Goal: Task Accomplishment & Management: Complete application form

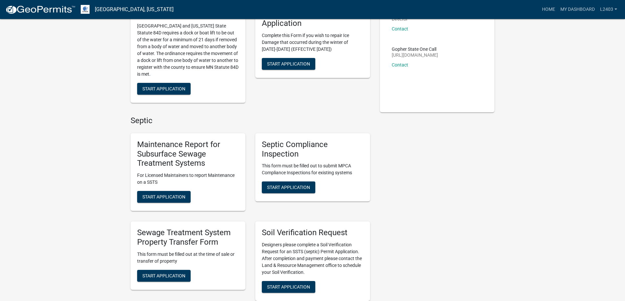
scroll to position [197, 0]
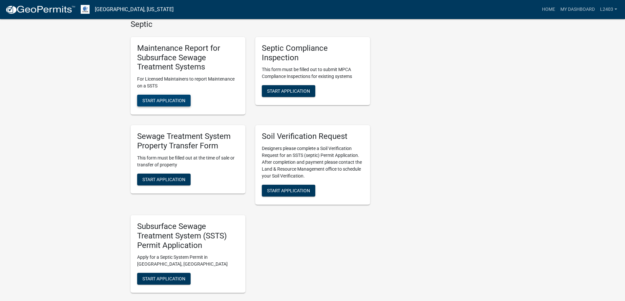
click at [185, 103] on span "Start Application" at bounding box center [163, 100] width 43 height 5
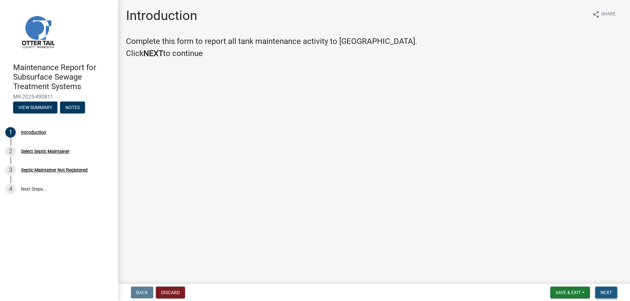
click at [600, 290] on span "Next" at bounding box center [605, 292] width 11 height 5
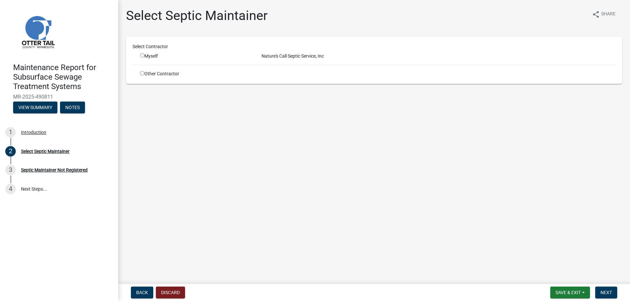
click at [144, 58] on input "radio" at bounding box center [142, 55] width 4 height 4
radio input "true"
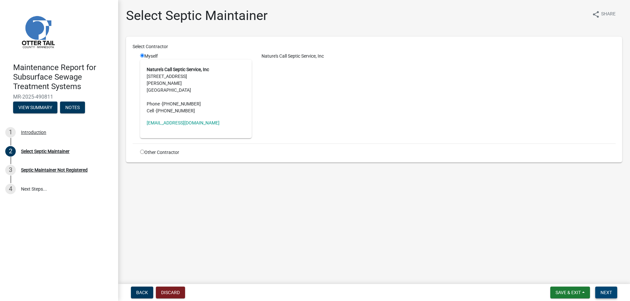
click at [602, 290] on span "Next" at bounding box center [605, 292] width 11 height 5
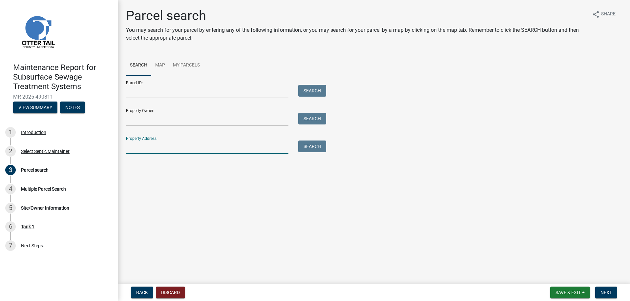
click at [174, 154] on input "Property Address:" at bounding box center [207, 147] width 162 height 13
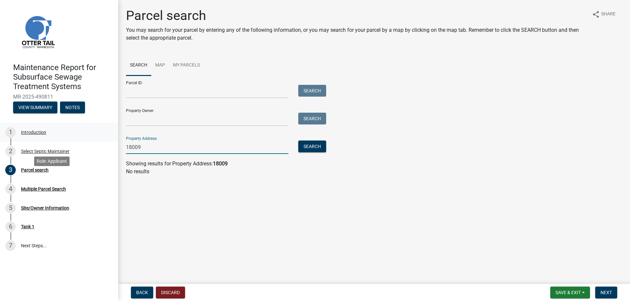
drag, startPoint x: 165, startPoint y: 183, endPoint x: 95, endPoint y: 179, distance: 70.0
click at [95, 179] on div "Maintenance Report for Subsurface Sewage Treatment Systems MR-2025-490811 View …" at bounding box center [315, 150] width 630 height 301
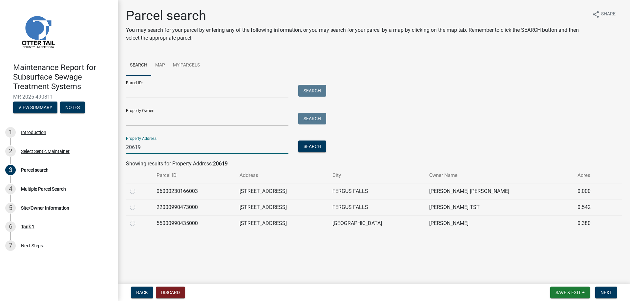
type input "20619"
click at [138, 188] on label at bounding box center [138, 188] width 0 height 0
click at [138, 192] on input "radio" at bounding box center [140, 190] width 4 height 4
radio input "true"
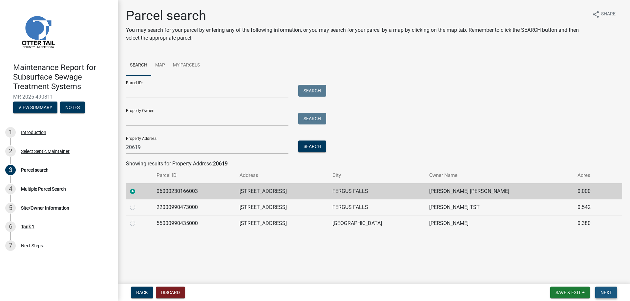
click at [605, 291] on span "Next" at bounding box center [605, 292] width 11 height 5
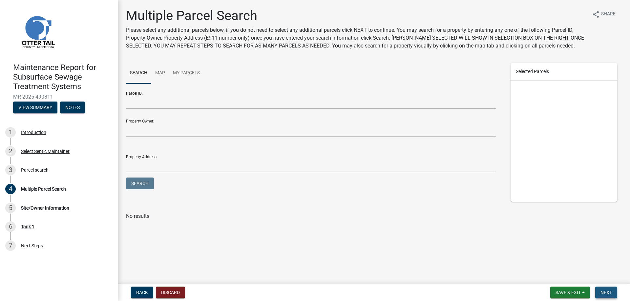
click at [605, 291] on span "Next" at bounding box center [605, 292] width 11 height 5
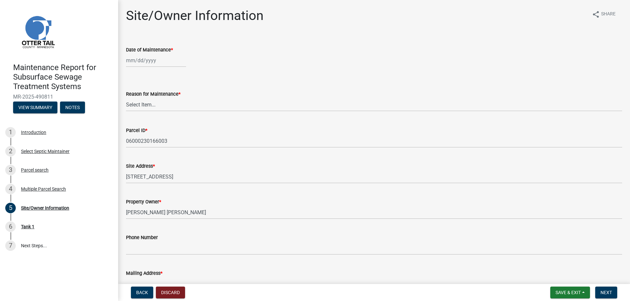
click at [157, 67] on div at bounding box center [156, 60] width 60 height 13
select select "10"
select select "2025"
click at [169, 119] on div "9" at bounding box center [164, 113] width 10 height 10
type input "[DATE]"
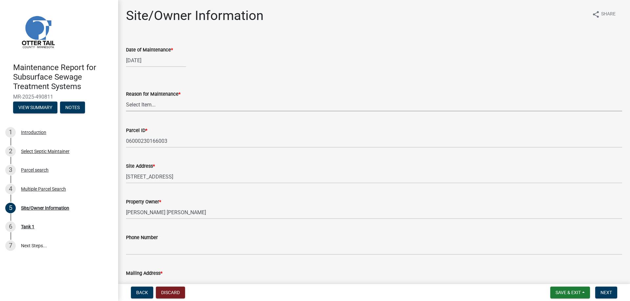
click at [149, 112] on select "Select Item... Called Routine Other" at bounding box center [374, 104] width 496 height 13
click at [128, 112] on select "Select Item... Called Routine Other" at bounding box center [374, 104] width 496 height 13
select select "3ac72b63-7b21-42e4-8192-806faae7a4f1"
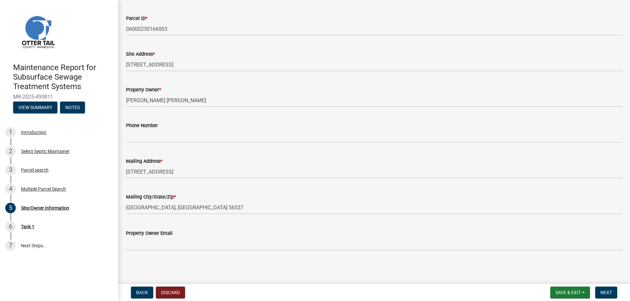
scroll to position [197, 0]
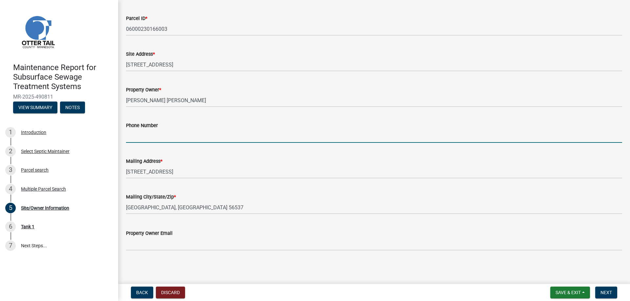
click at [145, 130] on input "Phone Number" at bounding box center [374, 136] width 496 height 13
type input "[PHONE_NUMBER]"
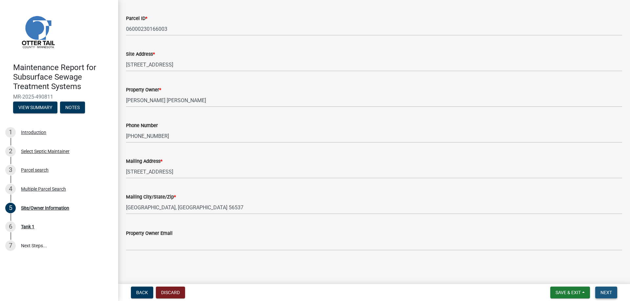
click at [607, 290] on span "Next" at bounding box center [605, 292] width 11 height 5
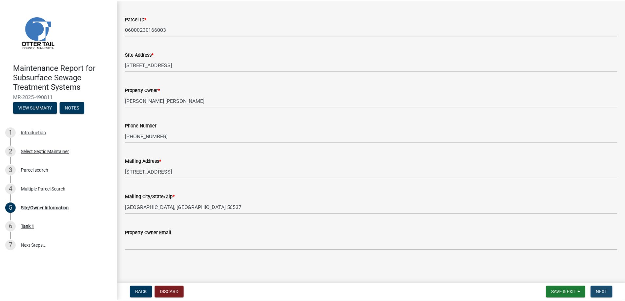
scroll to position [0, 0]
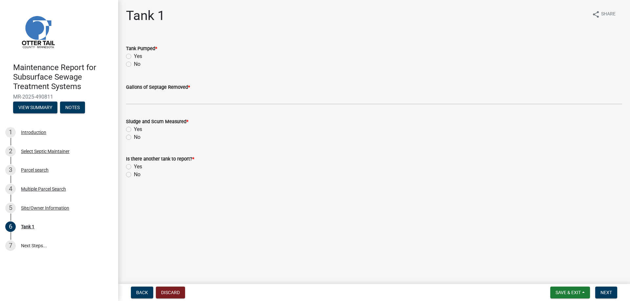
click at [142, 60] on label "Yes" at bounding box center [138, 56] width 8 height 8
click at [138, 57] on input "Yes" at bounding box center [136, 54] width 4 height 4
radio input "true"
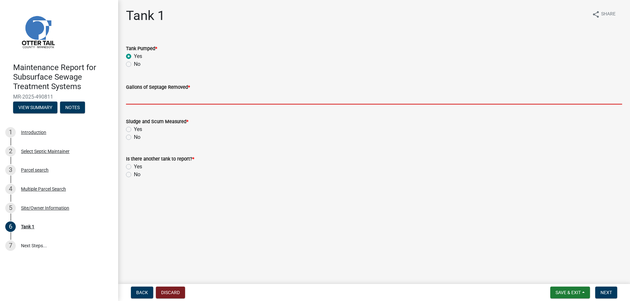
click at [158, 105] on input "Gallons of Septage Removed *" at bounding box center [374, 97] width 496 height 13
type input "1500"
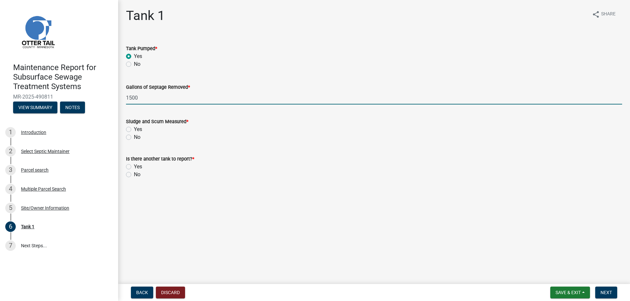
click at [134, 133] on label "Yes" at bounding box center [138, 130] width 8 height 8
click at [134, 130] on input "Yes" at bounding box center [136, 128] width 4 height 4
radio input "true"
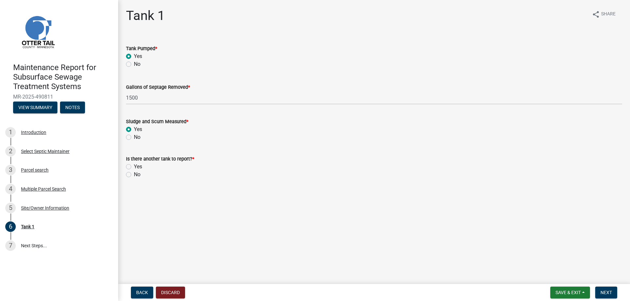
click at [134, 179] on label "No" at bounding box center [137, 175] width 7 height 8
click at [134, 175] on input "No" at bounding box center [136, 173] width 4 height 4
radio input "true"
click at [600, 290] on span "Next" at bounding box center [605, 292] width 11 height 5
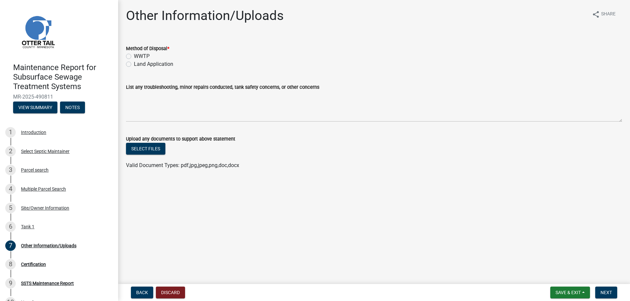
drag, startPoint x: 145, startPoint y: 80, endPoint x: 151, endPoint y: 80, distance: 5.9
click at [145, 68] on label "Land Application" at bounding box center [153, 64] width 39 height 8
click at [138, 65] on input "Land Application" at bounding box center [136, 62] width 4 height 4
radio input "true"
click at [604, 290] on span "Next" at bounding box center [605, 292] width 11 height 5
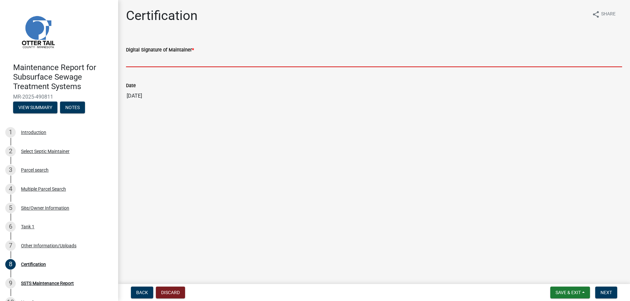
click at [160, 67] on input "Digital Signature of Maintainer *" at bounding box center [374, 60] width 496 height 13
type input "[PERSON_NAME]/KG"
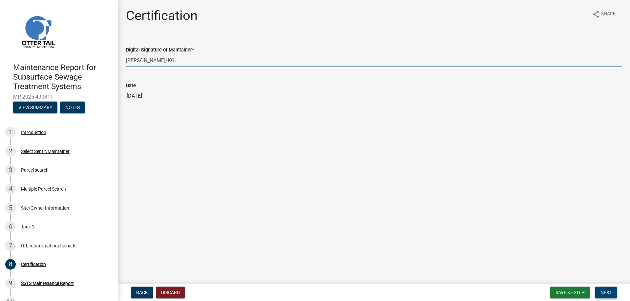
click at [603, 290] on span "Next" at bounding box center [605, 292] width 11 height 5
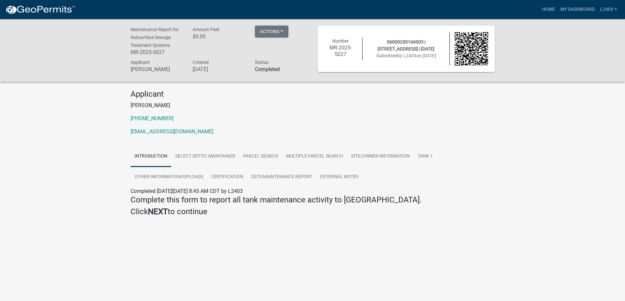
click at [296, 136] on p "[EMAIL_ADDRESS][DOMAIN_NAME]" at bounding box center [313, 132] width 364 height 8
click at [539, 11] on link "Home" at bounding box center [548, 9] width 18 height 12
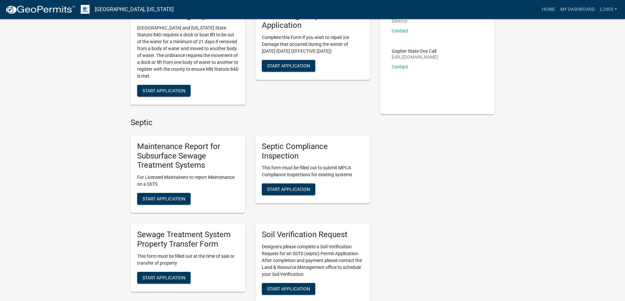
scroll to position [197, 0]
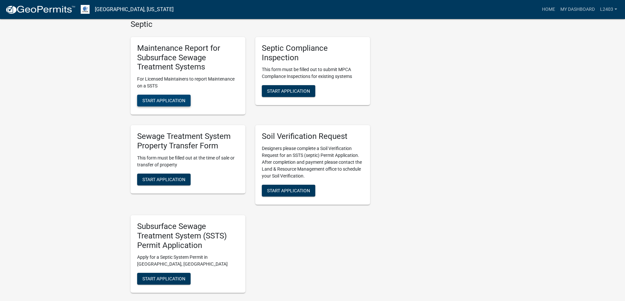
click at [185, 103] on span "Start Application" at bounding box center [163, 100] width 43 height 5
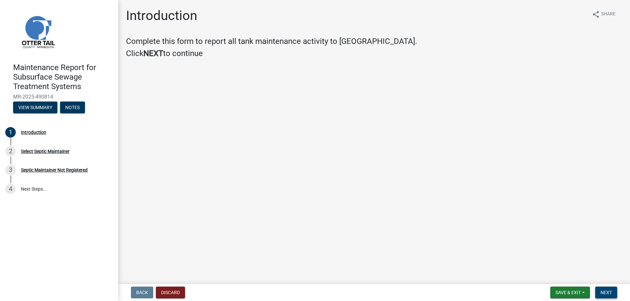
click at [600, 291] on span "Next" at bounding box center [605, 292] width 11 height 5
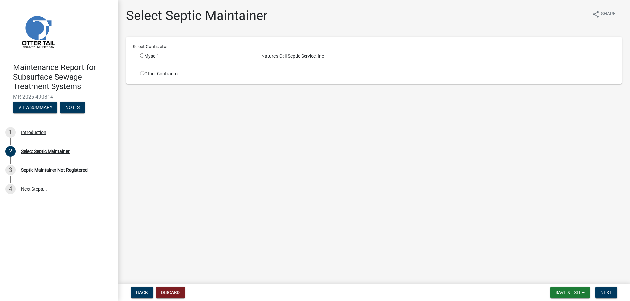
click at [144, 58] on input "radio" at bounding box center [142, 55] width 4 height 4
radio input "true"
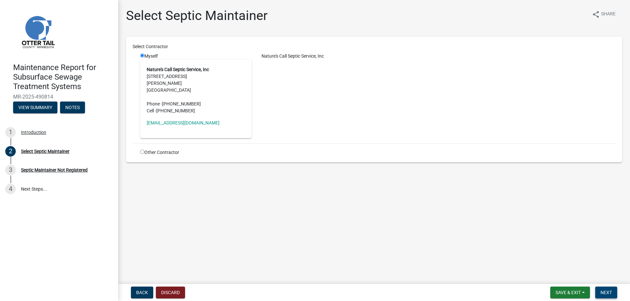
click at [600, 291] on span "Next" at bounding box center [605, 292] width 11 height 5
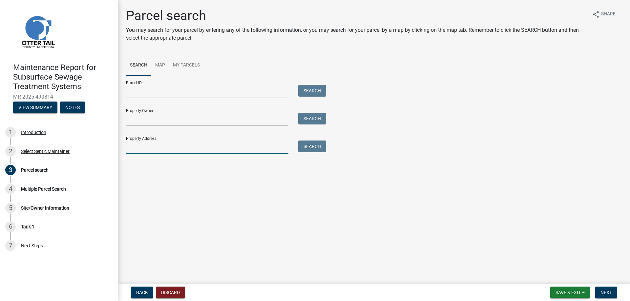
click at [151, 154] on input "Property Address:" at bounding box center [207, 147] width 162 height 13
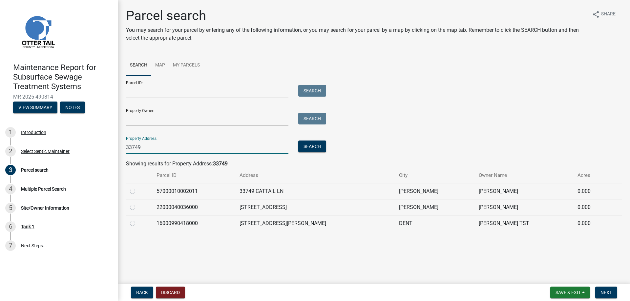
scroll to position [35, 0]
type input "33749"
click at [138, 204] on label at bounding box center [138, 204] width 0 height 0
click at [138, 208] on input "radio" at bounding box center [140, 206] width 4 height 4
radio input "true"
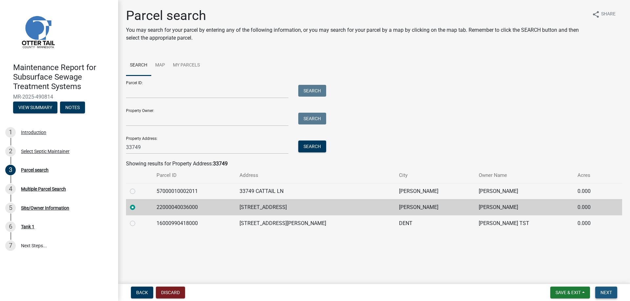
click at [600, 290] on span "Next" at bounding box center [605, 292] width 11 height 5
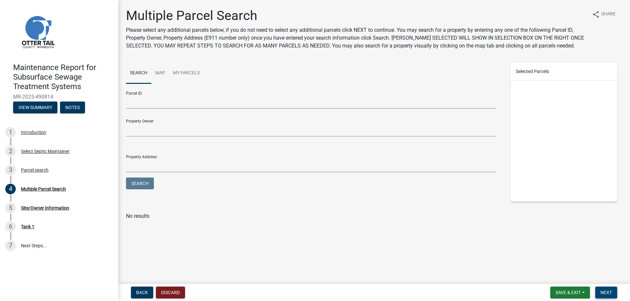
click at [600, 290] on span "Next" at bounding box center [605, 292] width 11 height 5
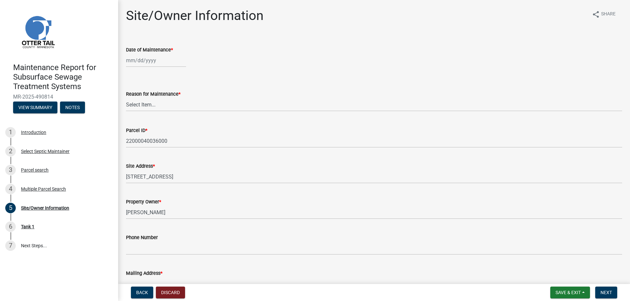
click at [154, 67] on div at bounding box center [156, 60] width 60 height 13
select select "10"
select select "2025"
click at [169, 119] on div "9" at bounding box center [164, 113] width 10 height 10
type input "[DATE]"
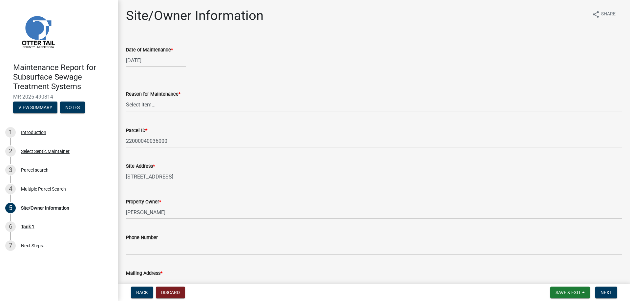
drag, startPoint x: 144, startPoint y: 130, endPoint x: 144, endPoint y: 136, distance: 6.6
click at [144, 112] on select "Select Item... Called Routine Other" at bounding box center [374, 104] width 496 height 13
click at [128, 112] on select "Select Item... Called Routine Other" at bounding box center [374, 104] width 496 height 13
select select "3ac72b63-7b21-42e4-8192-806faae7a4f1"
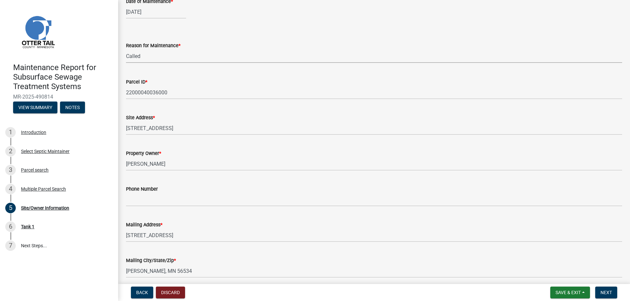
scroll to position [98, 0]
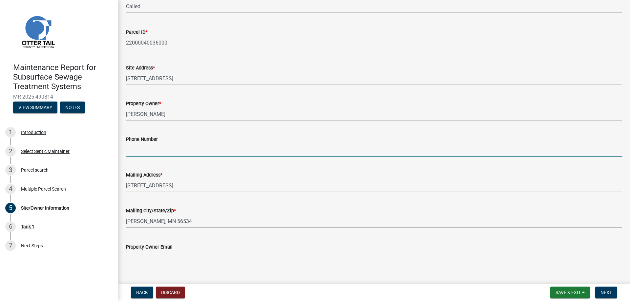
click at [147, 157] on input "Phone Number" at bounding box center [374, 149] width 496 height 13
type input "[PHONE_NUMBER]"
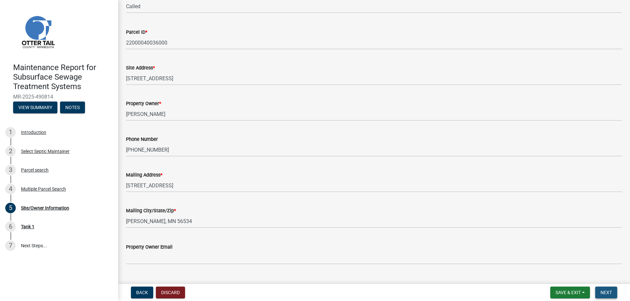
click at [600, 290] on span "Next" at bounding box center [605, 292] width 11 height 5
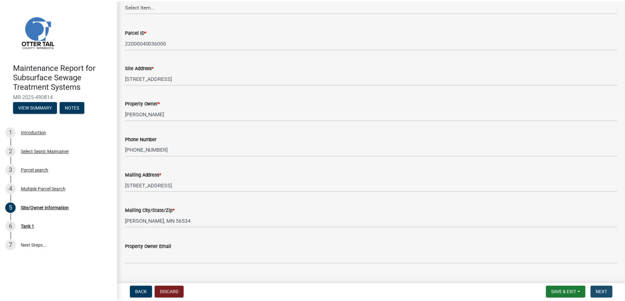
scroll to position [0, 0]
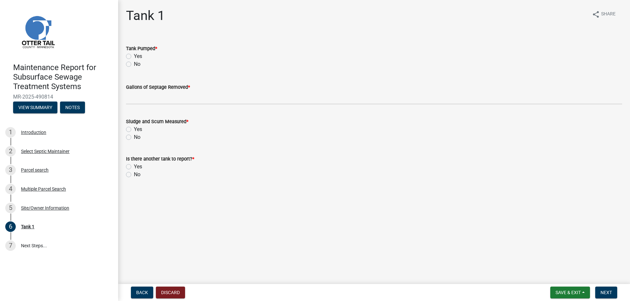
click at [142, 60] on label "Yes" at bounding box center [138, 56] width 8 height 8
click at [138, 57] on input "Yes" at bounding box center [136, 54] width 4 height 4
radio input "true"
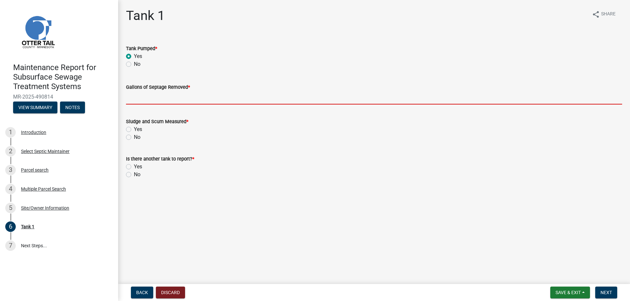
click at [151, 105] on input "Gallons of Septage Removed *" at bounding box center [374, 97] width 496 height 13
type input "1500"
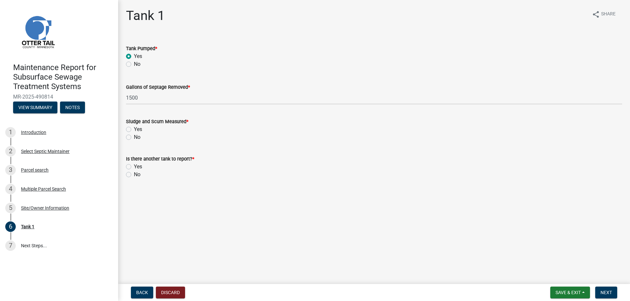
click at [134, 133] on label "Yes" at bounding box center [138, 130] width 8 height 8
click at [134, 130] on input "Yes" at bounding box center [136, 128] width 4 height 4
radio input "true"
drag, startPoint x: 130, startPoint y: 220, endPoint x: 137, endPoint y: 220, distance: 7.2
click at [134, 179] on label "No" at bounding box center [137, 175] width 7 height 8
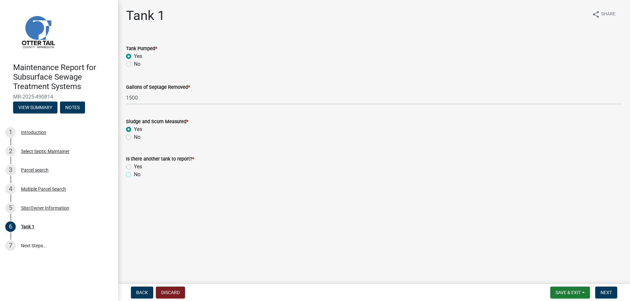
click at [134, 175] on input "No" at bounding box center [136, 173] width 4 height 4
radio input "true"
click at [608, 288] on button "Next" at bounding box center [606, 293] width 22 height 12
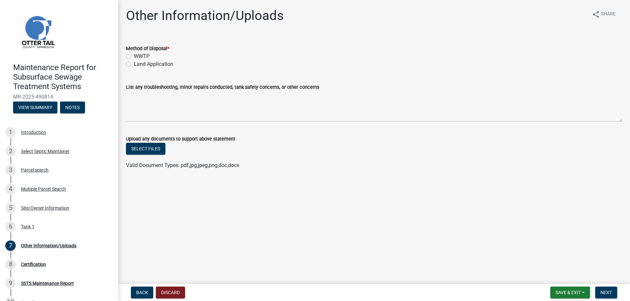
click at [163, 68] on label "Land Application" at bounding box center [153, 64] width 39 height 8
click at [138, 65] on input "Land Application" at bounding box center [136, 62] width 4 height 4
radio input "true"
click at [600, 290] on span "Next" at bounding box center [605, 292] width 11 height 5
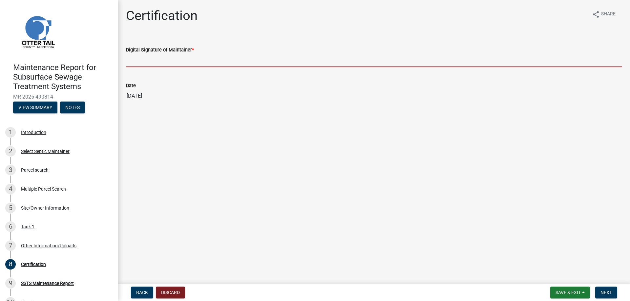
click at [178, 67] on input "Digital Signature of Maintainer *" at bounding box center [374, 60] width 496 height 13
type input "[PERSON_NAME]/KG"
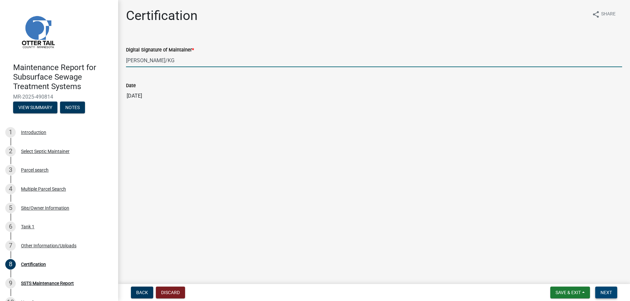
click at [603, 291] on span "Next" at bounding box center [605, 292] width 11 height 5
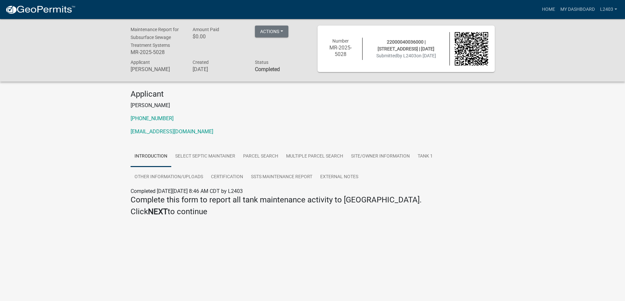
click at [271, 123] on p "[PHONE_NUMBER]" at bounding box center [313, 119] width 364 height 8
click at [539, 9] on link "Home" at bounding box center [548, 9] width 18 height 12
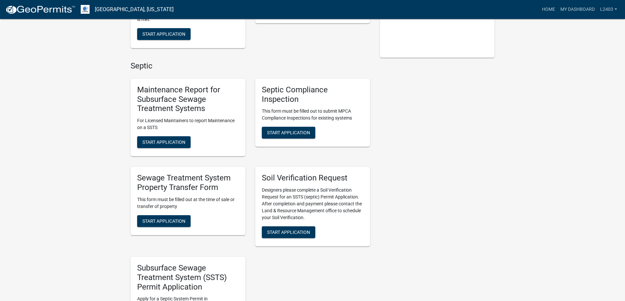
scroll to position [197, 0]
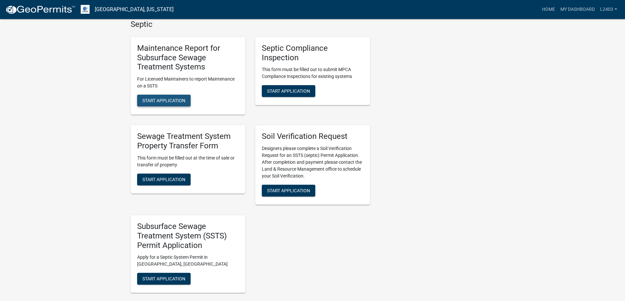
click at [165, 103] on span "Start Application" at bounding box center [163, 100] width 43 height 5
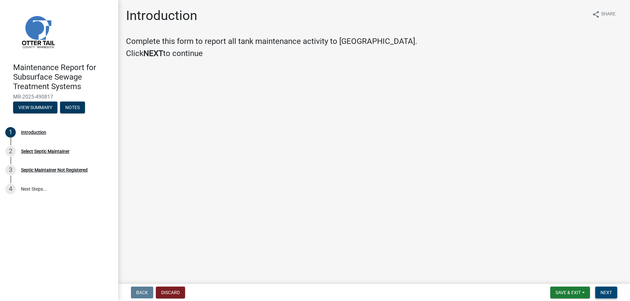
click at [603, 291] on span "Next" at bounding box center [605, 292] width 11 height 5
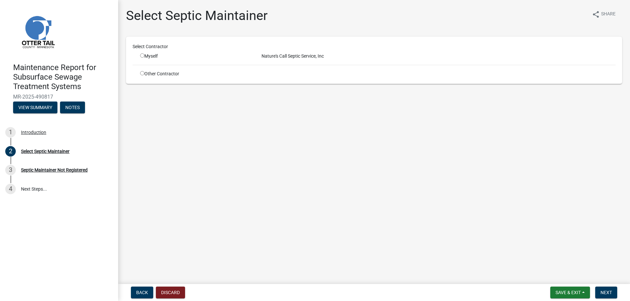
click at [144, 58] on input "radio" at bounding box center [142, 55] width 4 height 4
radio input "true"
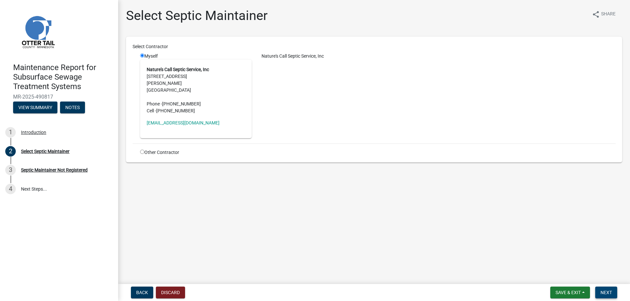
click at [600, 290] on span "Next" at bounding box center [605, 292] width 11 height 5
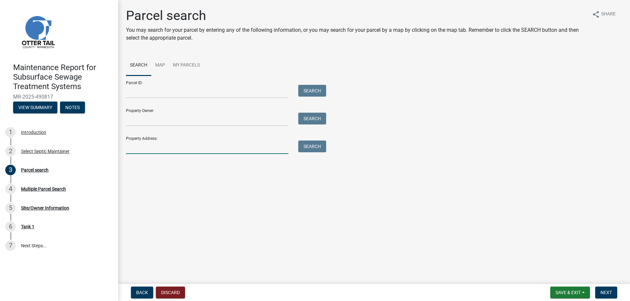
click at [159, 154] on input "Property Address:" at bounding box center [207, 147] width 162 height 13
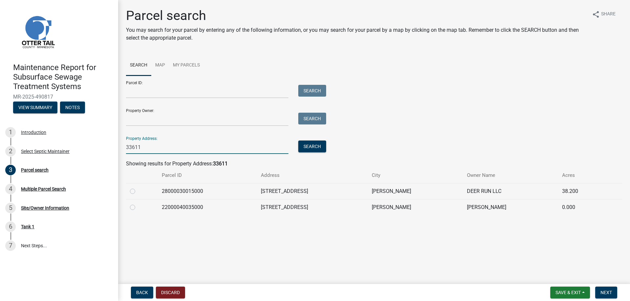
type input "33611"
click at [138, 204] on label at bounding box center [138, 204] width 0 height 0
click at [138, 208] on input "radio" at bounding box center [140, 206] width 4 height 4
radio input "true"
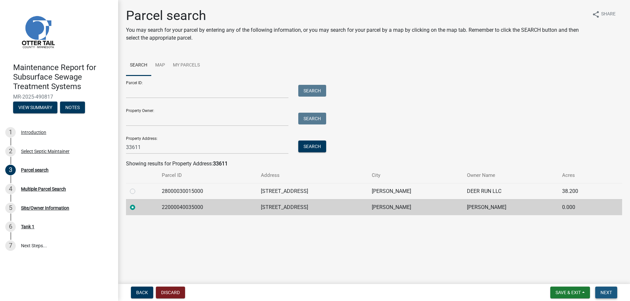
click at [604, 291] on span "Next" at bounding box center [605, 292] width 11 height 5
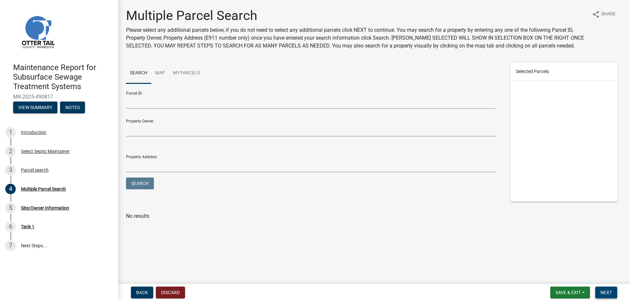
click at [604, 291] on span "Next" at bounding box center [605, 292] width 11 height 5
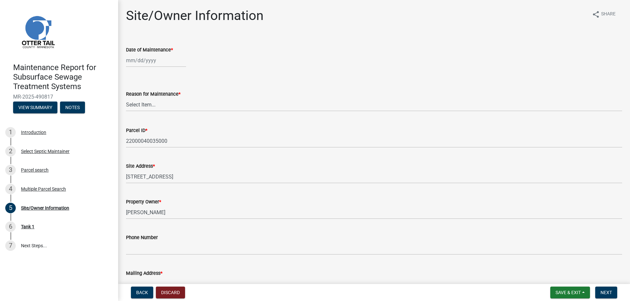
click at [153, 67] on div at bounding box center [156, 60] width 60 height 13
select select "10"
select select "2025"
click at [169, 119] on div "9" at bounding box center [164, 113] width 10 height 10
type input "[DATE]"
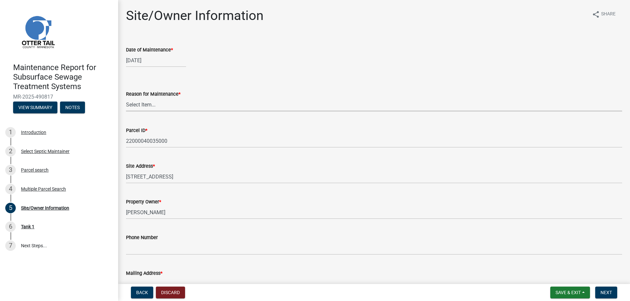
click at [151, 112] on select "Select Item... Called Routine Other" at bounding box center [374, 104] width 496 height 13
click at [128, 112] on select "Select Item... Called Routine Other" at bounding box center [374, 104] width 496 height 13
select select "3ac72b63-7b21-42e4-8192-806faae7a4f1"
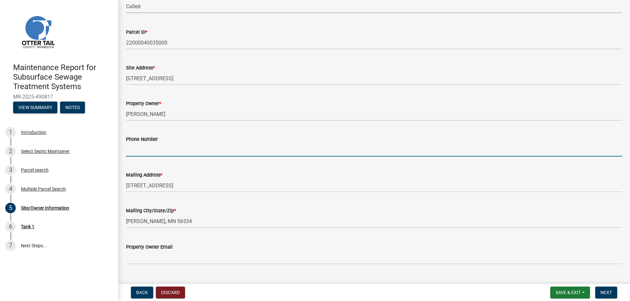
click at [153, 157] on input "Phone Number" at bounding box center [374, 149] width 496 height 13
type input "[PHONE_NUMBER]"
click at [595, 287] on button "Next" at bounding box center [606, 293] width 22 height 12
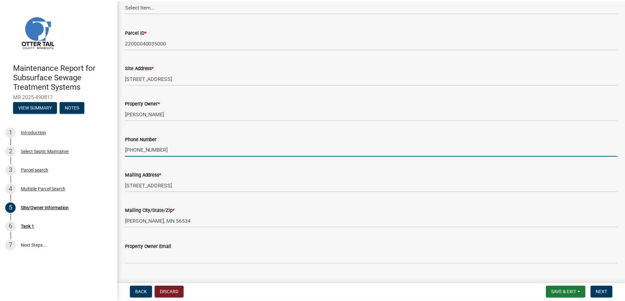
scroll to position [0, 0]
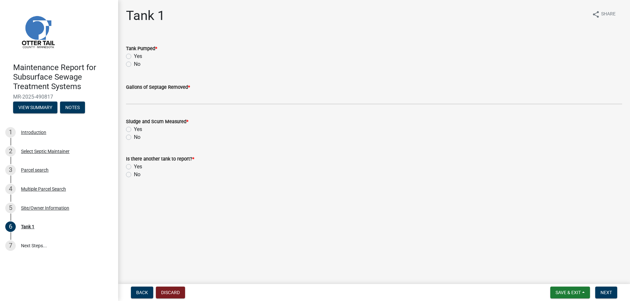
click at [142, 60] on label "Yes" at bounding box center [138, 56] width 8 height 8
click at [138, 57] on input "Yes" at bounding box center [136, 54] width 4 height 4
radio input "true"
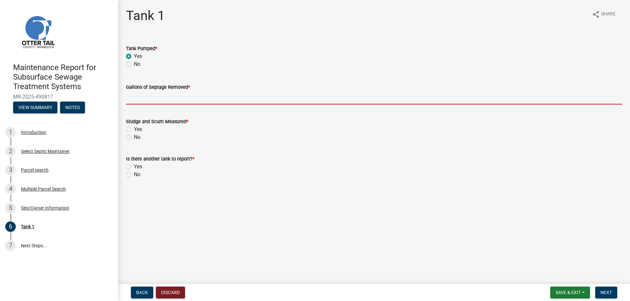
click at [171, 105] on input "Gallons of Septage Removed *" at bounding box center [374, 97] width 496 height 13
type input "1000"
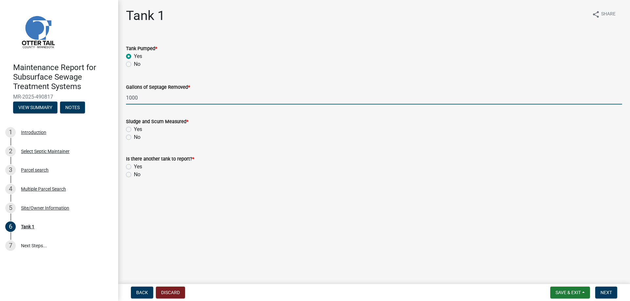
click at [142, 133] on label "Yes" at bounding box center [138, 130] width 8 height 8
click at [138, 130] on input "Yes" at bounding box center [136, 128] width 4 height 4
radio input "true"
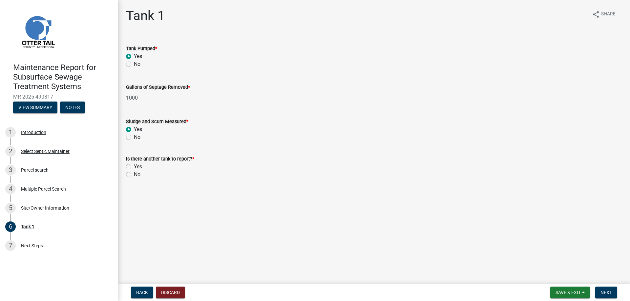
click at [140, 179] on label "No" at bounding box center [137, 175] width 7 height 8
click at [138, 175] on input "No" at bounding box center [136, 173] width 4 height 4
radio input "true"
click at [600, 290] on span "Next" at bounding box center [605, 292] width 11 height 5
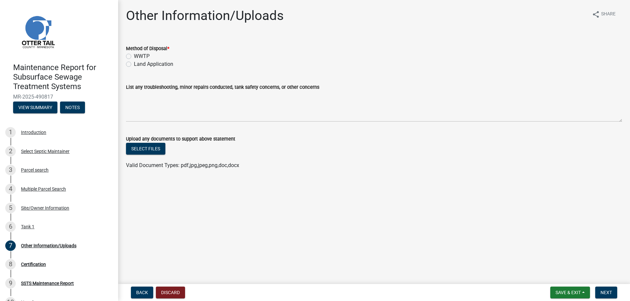
click at [153, 68] on label "Land Application" at bounding box center [153, 64] width 39 height 8
click at [138, 65] on input "Land Application" at bounding box center [136, 62] width 4 height 4
radio input "true"
click at [601, 290] on span "Next" at bounding box center [605, 292] width 11 height 5
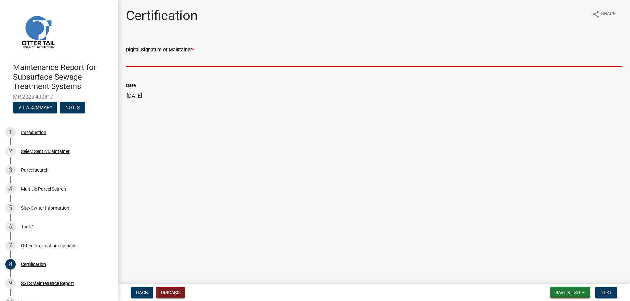
drag, startPoint x: 147, startPoint y: 73, endPoint x: 160, endPoint y: 84, distance: 16.5
click at [148, 67] on input "Digital Signature of Maintainer *" at bounding box center [374, 60] width 496 height 13
type input "[PERSON_NAME]/KG"
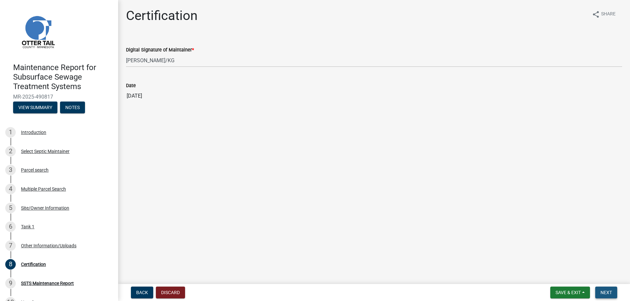
click at [611, 291] on button "Next" at bounding box center [606, 293] width 22 height 12
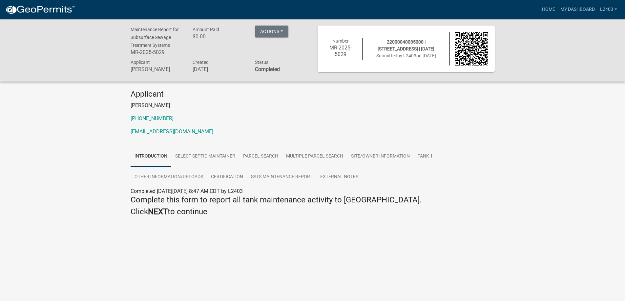
drag, startPoint x: 413, startPoint y: 137, endPoint x: 436, endPoint y: 129, distance: 24.3
click at [414, 123] on p "[PHONE_NUMBER]" at bounding box center [313, 119] width 364 height 8
click at [539, 14] on link "Home" at bounding box center [548, 9] width 18 height 12
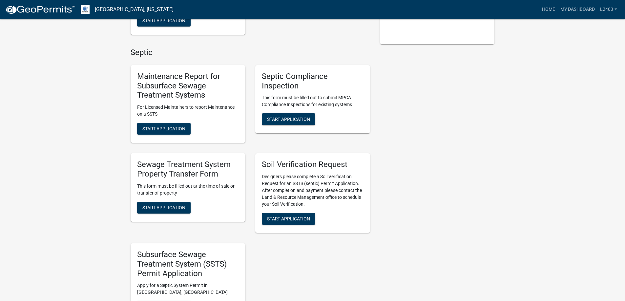
scroll to position [230, 0]
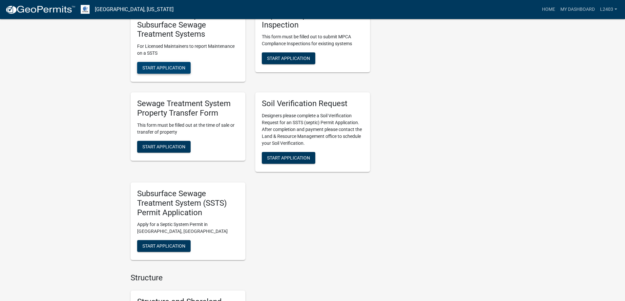
click at [152, 74] on button "Start Application" at bounding box center [163, 68] width 53 height 12
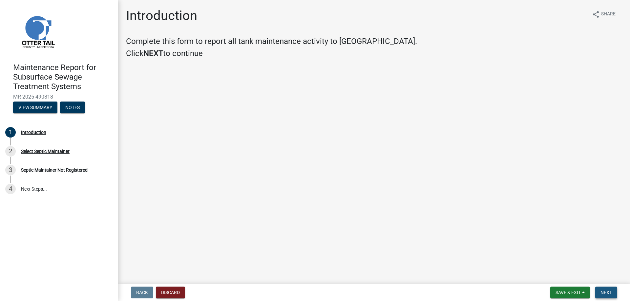
click at [601, 293] on span "Next" at bounding box center [605, 292] width 11 height 5
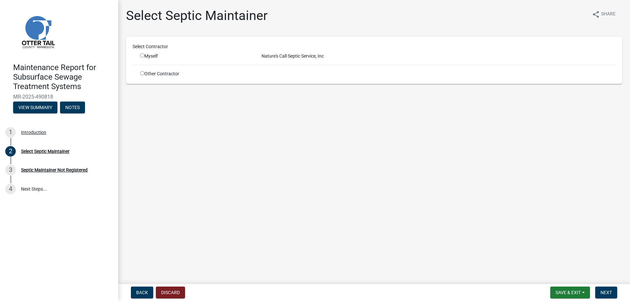
click at [156, 60] on div "Myself" at bounding box center [196, 56] width 112 height 7
click at [144, 58] on input "radio" at bounding box center [142, 55] width 4 height 4
radio input "true"
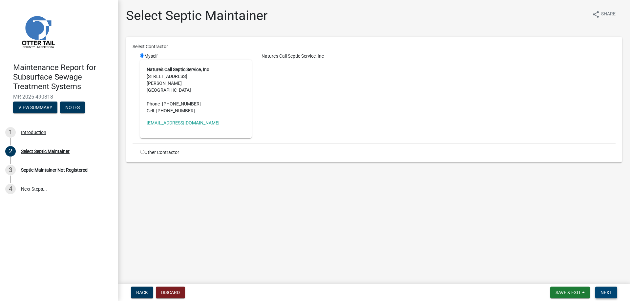
drag, startPoint x: 603, startPoint y: 289, endPoint x: 585, endPoint y: 258, distance: 35.7
click at [603, 290] on span "Next" at bounding box center [605, 292] width 11 height 5
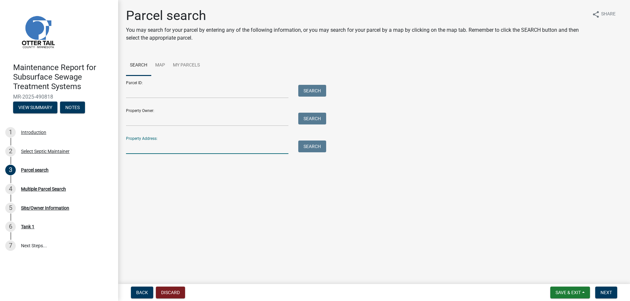
click at [155, 154] on input "Property Address:" at bounding box center [207, 147] width 162 height 13
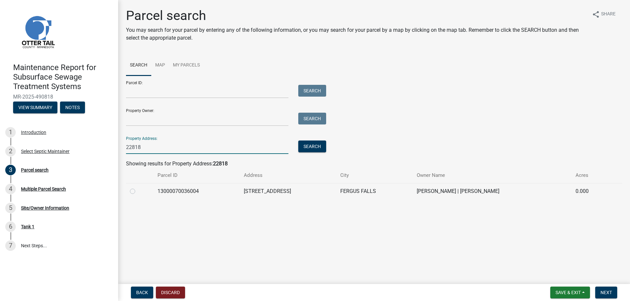
type input "22818"
click at [138, 188] on label at bounding box center [138, 188] width 0 height 0
click at [138, 192] on input "radio" at bounding box center [140, 190] width 4 height 4
radio input "true"
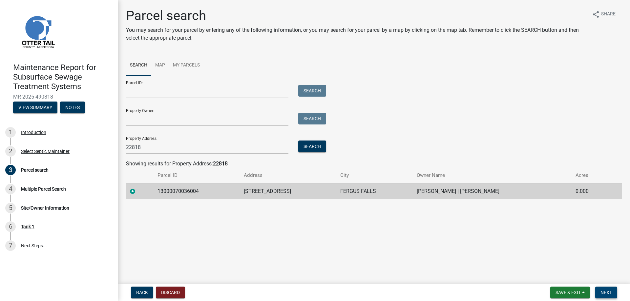
click at [602, 290] on span "Next" at bounding box center [605, 292] width 11 height 5
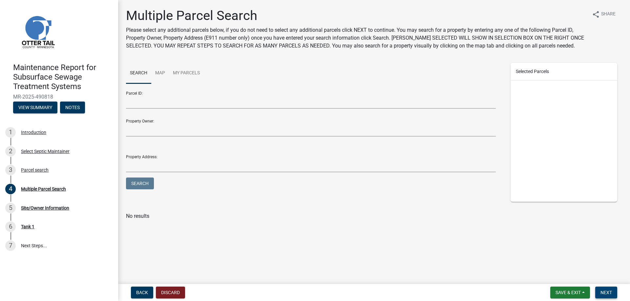
click at [602, 290] on span "Next" at bounding box center [605, 292] width 11 height 5
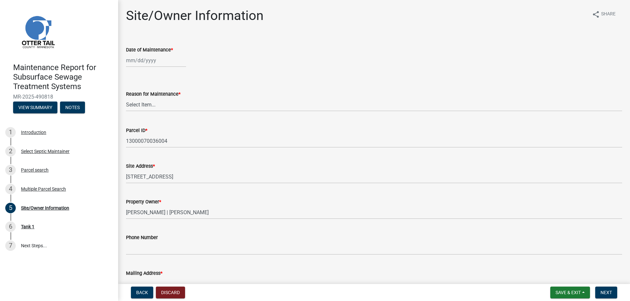
click at [144, 67] on div at bounding box center [156, 60] width 60 height 13
select select "10"
select select "2025"
drag, startPoint x: 174, startPoint y: 131, endPoint x: 154, endPoint y: 135, distance: 20.7
click at [169, 119] on div "9" at bounding box center [164, 113] width 10 height 10
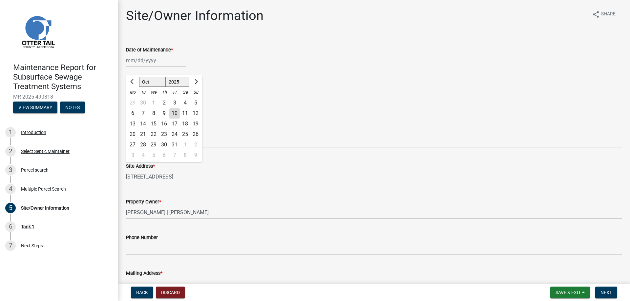
type input "[DATE]"
drag, startPoint x: 136, startPoint y: 132, endPoint x: 137, endPoint y: 138, distance: 5.7
click at [136, 112] on select "Select Item... Called Routine Other" at bounding box center [374, 104] width 496 height 13
click at [128, 112] on select "Select Item... Called Routine Other" at bounding box center [374, 104] width 496 height 13
select select "3ac72b63-7b21-42e4-8192-806faae7a4f1"
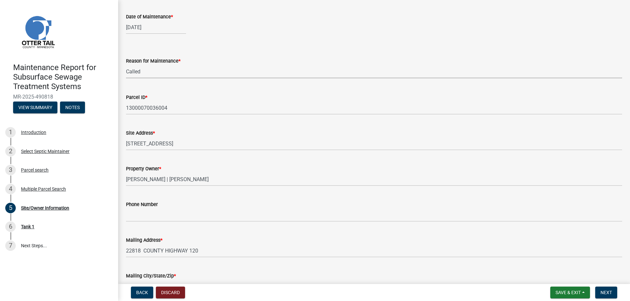
scroll to position [131, 0]
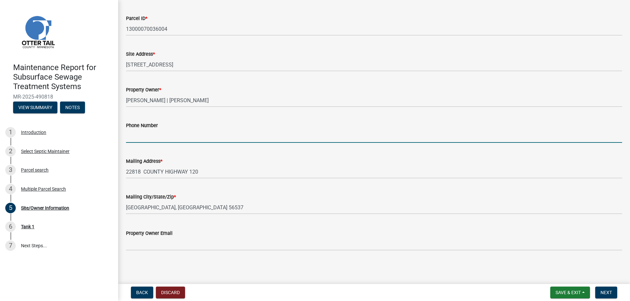
click at [146, 143] on input "Phone Number" at bounding box center [374, 136] width 496 height 13
type input "[PHONE_NUMBER]"
click at [600, 293] on span "Next" at bounding box center [605, 292] width 11 height 5
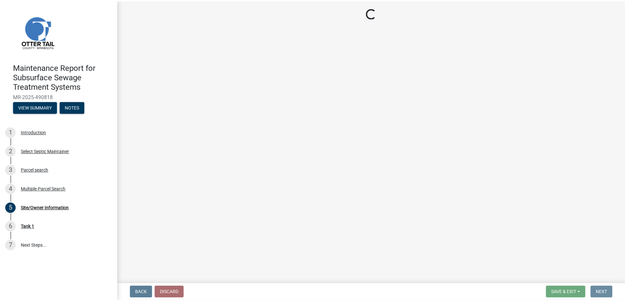
scroll to position [0, 0]
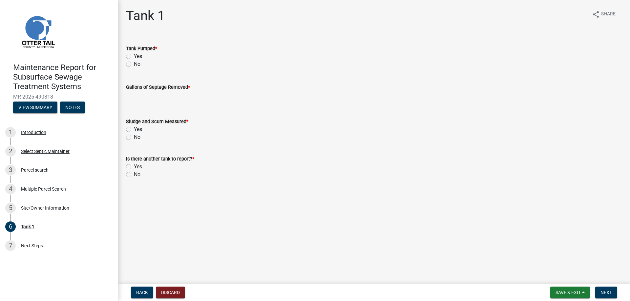
click at [142, 60] on label "Yes" at bounding box center [138, 56] width 8 height 8
click at [138, 57] on input "Yes" at bounding box center [136, 54] width 4 height 4
radio input "true"
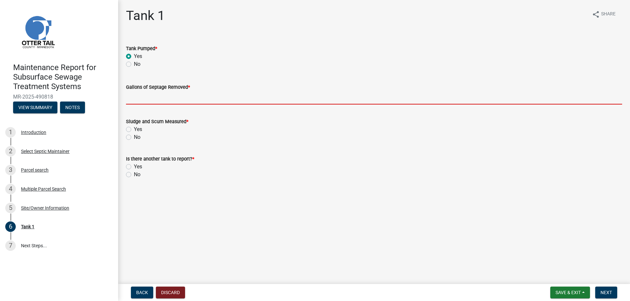
click at [154, 105] on input "Gallons of Septage Removed *" at bounding box center [374, 97] width 496 height 13
type input "1500"
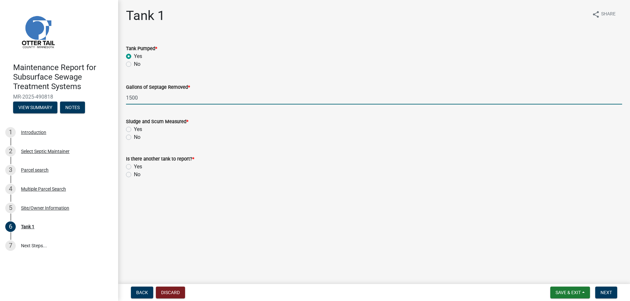
click at [140, 133] on label "Yes" at bounding box center [138, 130] width 8 height 8
click at [138, 130] on input "Yes" at bounding box center [136, 128] width 4 height 4
radio input "true"
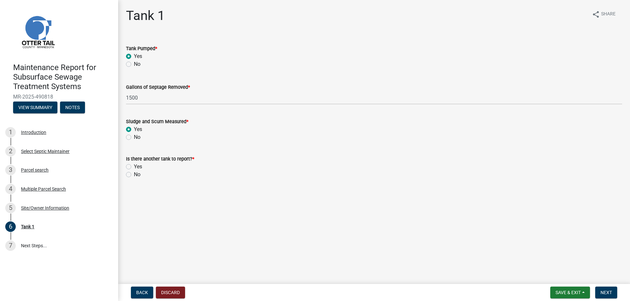
click at [140, 179] on label "No" at bounding box center [137, 175] width 7 height 8
click at [138, 175] on input "No" at bounding box center [136, 173] width 4 height 4
radio input "true"
click at [604, 290] on span "Next" at bounding box center [605, 292] width 11 height 5
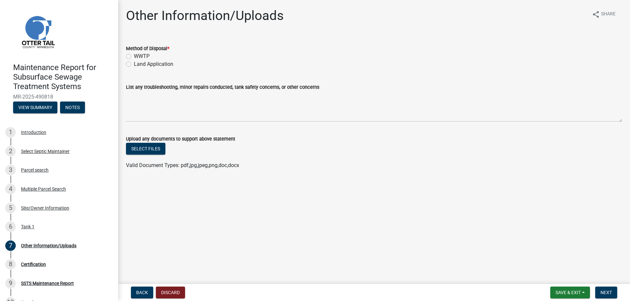
drag, startPoint x: 156, startPoint y: 81, endPoint x: 367, endPoint y: 115, distance: 213.6
click at [157, 68] on label "Land Application" at bounding box center [153, 64] width 39 height 8
click at [134, 68] on label "Land Application" at bounding box center [153, 64] width 39 height 8
click at [134, 65] on input "Land Application" at bounding box center [136, 62] width 4 height 4
radio input "true"
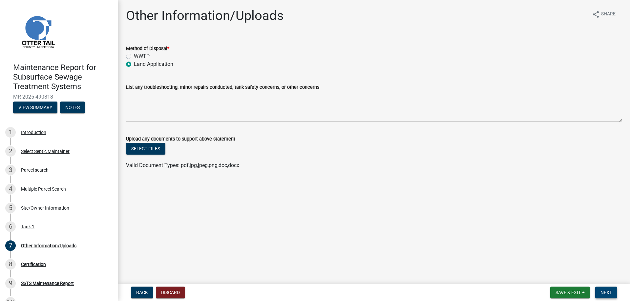
click at [600, 292] on span "Next" at bounding box center [605, 292] width 11 height 5
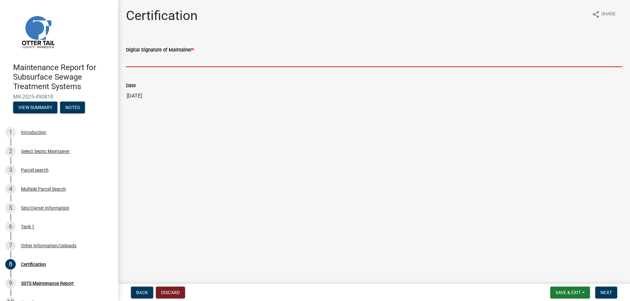
click at [153, 67] on input "Digital Signature of Maintainer *" at bounding box center [374, 60] width 496 height 13
type input "[PERSON_NAME]/KG"
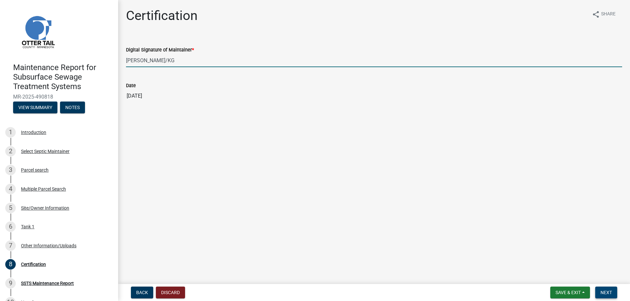
click at [605, 290] on span "Next" at bounding box center [605, 292] width 11 height 5
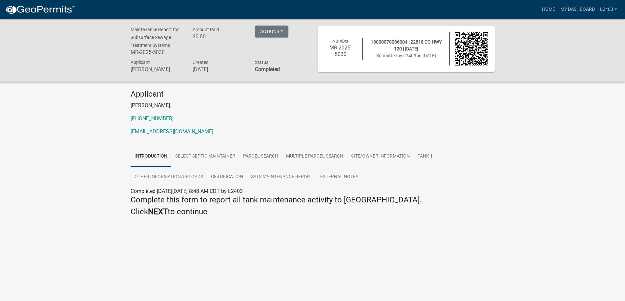
click at [456, 123] on p "[PHONE_NUMBER]" at bounding box center [313, 119] width 364 height 8
click at [539, 7] on link "Home" at bounding box center [548, 9] width 18 height 12
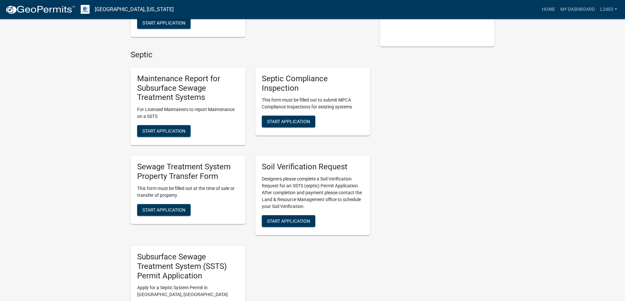
scroll to position [230, 0]
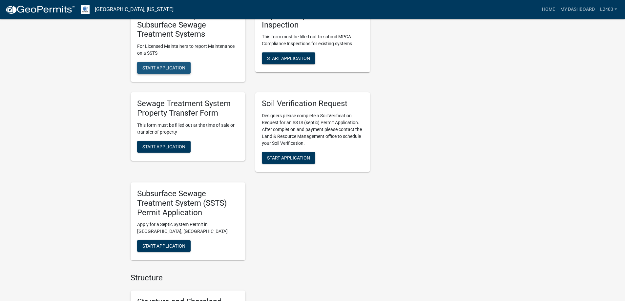
click at [180, 71] on span "Start Application" at bounding box center [163, 67] width 43 height 5
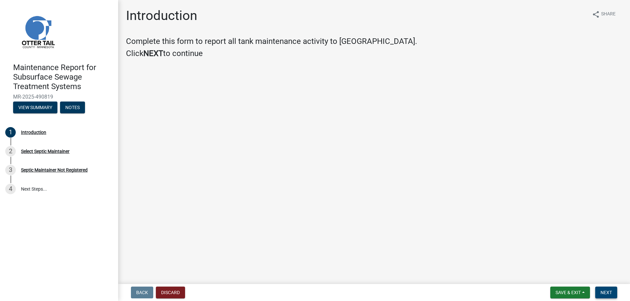
click at [606, 291] on span "Next" at bounding box center [605, 292] width 11 height 5
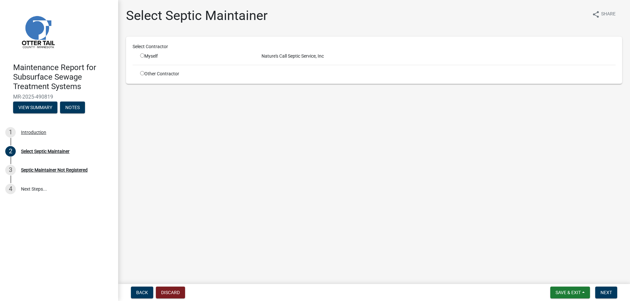
click at [144, 58] on input "radio" at bounding box center [142, 55] width 4 height 4
radio input "true"
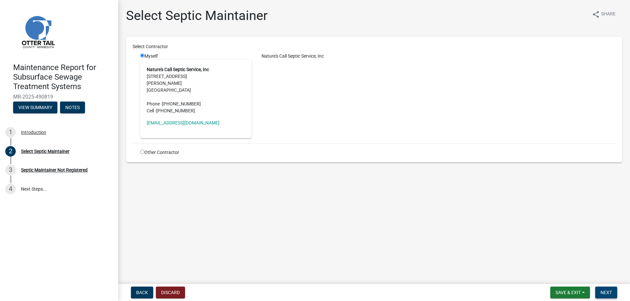
click at [605, 290] on span "Next" at bounding box center [605, 292] width 11 height 5
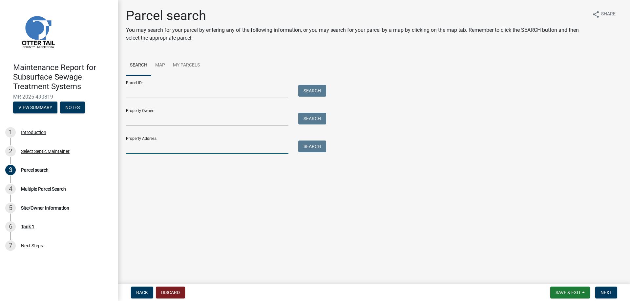
click at [170, 154] on input "Property Address:" at bounding box center [207, 147] width 162 height 13
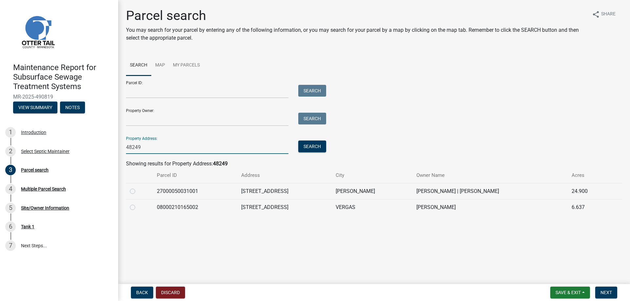
type input "48249"
click at [138, 188] on label at bounding box center [138, 188] width 0 height 0
click at [138, 192] on input "radio" at bounding box center [140, 190] width 4 height 4
radio input "true"
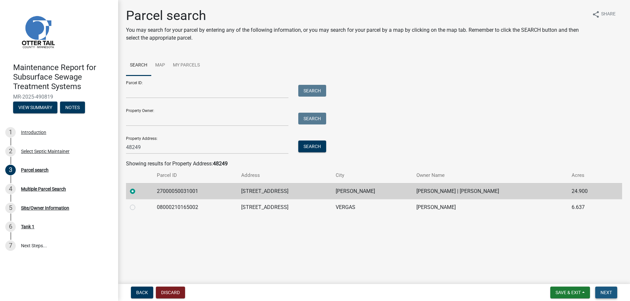
click at [600, 292] on span "Next" at bounding box center [605, 292] width 11 height 5
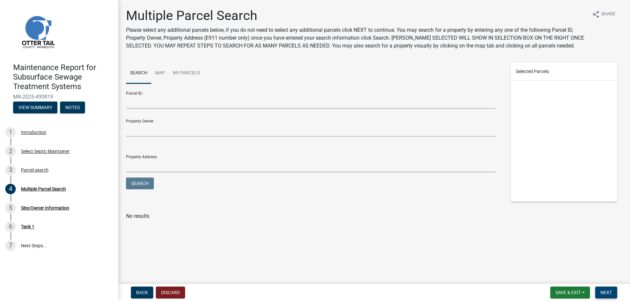
click at [605, 290] on span "Next" at bounding box center [605, 292] width 11 height 5
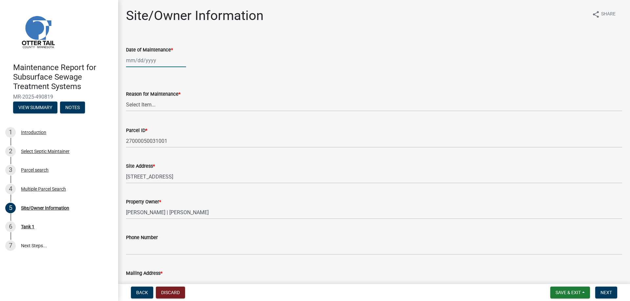
click at [153, 67] on div at bounding box center [156, 60] width 60 height 13
select select "10"
select select "2025"
click at [169, 119] on div "9" at bounding box center [164, 113] width 10 height 10
type input "[DATE]"
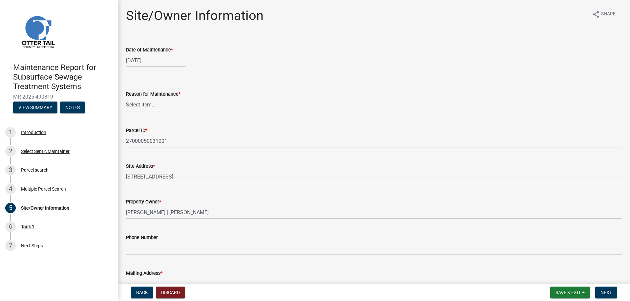
click at [153, 112] on select "Select Item... Called Routine Other" at bounding box center [374, 104] width 496 height 13
click at [128, 112] on select "Select Item... Called Routine Other" at bounding box center [374, 104] width 496 height 13
select select "3ac72b63-7b21-42e4-8192-806faae7a4f1"
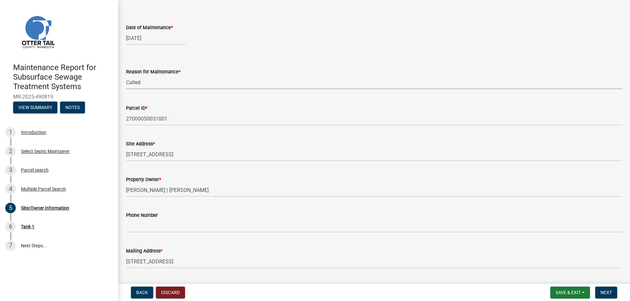
scroll to position [98, 0]
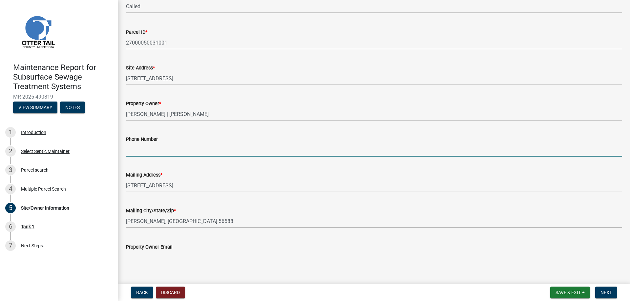
click at [150, 157] on input "Phone Number" at bounding box center [374, 149] width 496 height 13
type input "[PHONE_NUMBER]"
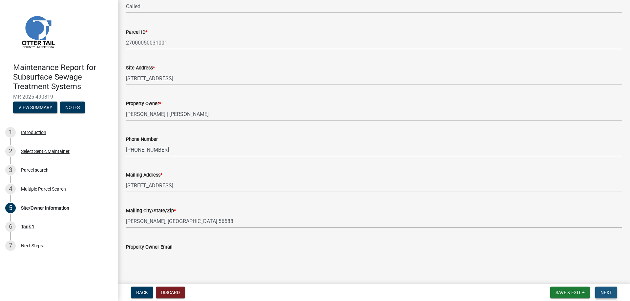
click at [600, 292] on span "Next" at bounding box center [605, 292] width 11 height 5
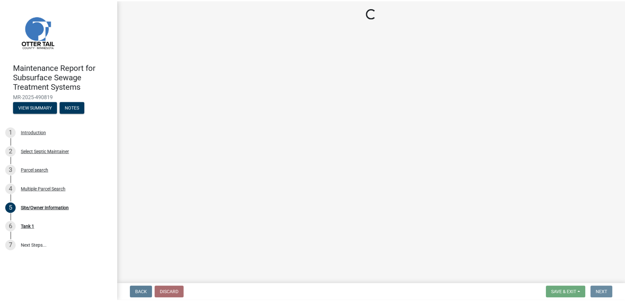
scroll to position [0, 0]
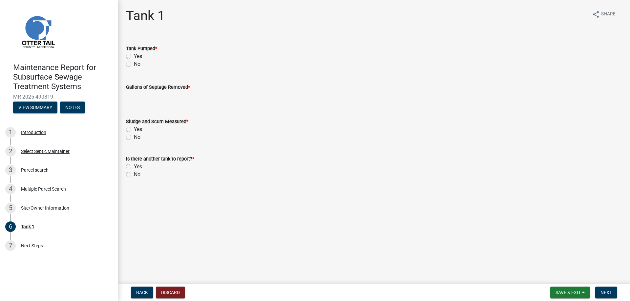
click at [142, 60] on label "Yes" at bounding box center [138, 56] width 8 height 8
click at [138, 57] on input "Yes" at bounding box center [136, 54] width 4 height 4
radio input "true"
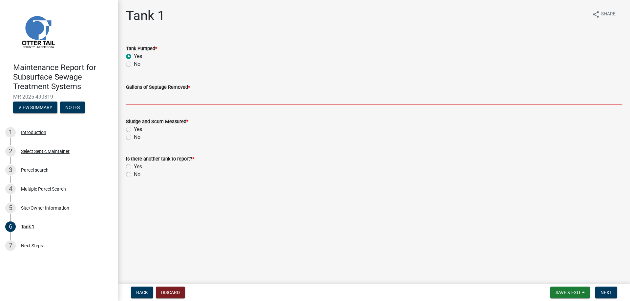
click at [147, 105] on input "Gallons of Septage Removed *" at bounding box center [374, 97] width 496 height 13
type input "1500"
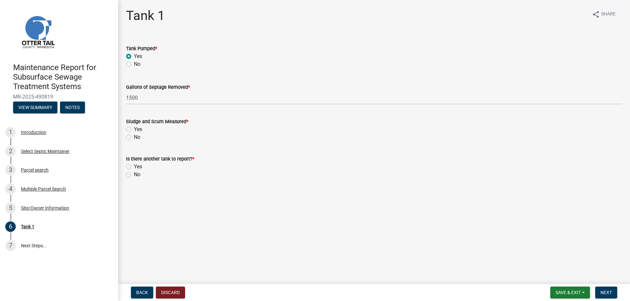
click at [142, 133] on label "Yes" at bounding box center [138, 130] width 8 height 8
click at [138, 130] on input "Yes" at bounding box center [136, 128] width 4 height 4
radio input "true"
click at [140, 179] on label "No" at bounding box center [137, 175] width 7 height 8
click at [138, 175] on input "No" at bounding box center [136, 173] width 4 height 4
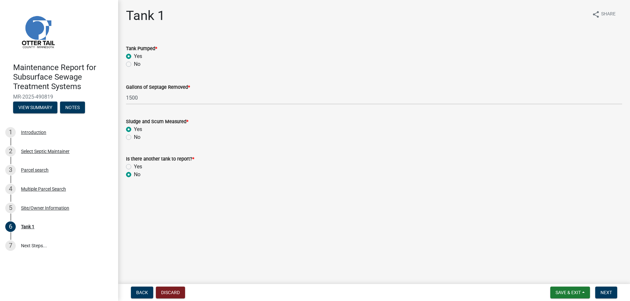
radio input "true"
click at [600, 290] on span "Next" at bounding box center [605, 292] width 11 height 5
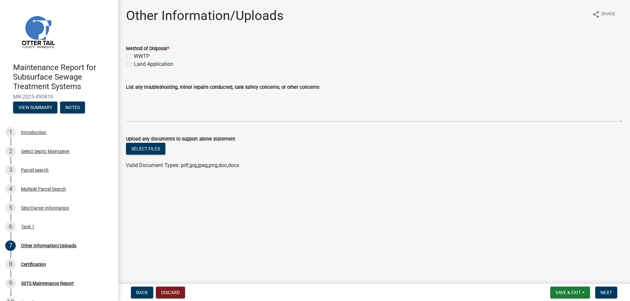
drag, startPoint x: 176, startPoint y: 82, endPoint x: 332, endPoint y: 121, distance: 160.5
click at [173, 68] on label "Land Application" at bounding box center [153, 64] width 39 height 8
click at [134, 68] on label "Land Application" at bounding box center [153, 64] width 39 height 8
click at [134, 65] on input "Land Application" at bounding box center [136, 62] width 4 height 4
radio input "true"
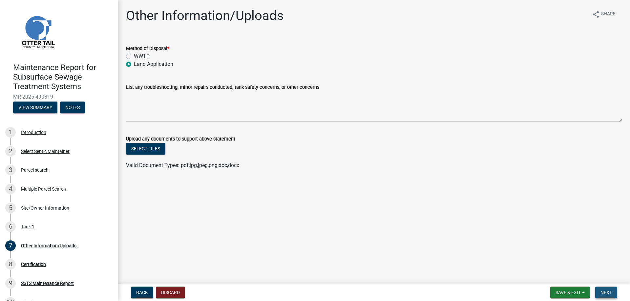
click at [604, 287] on button "Next" at bounding box center [606, 293] width 22 height 12
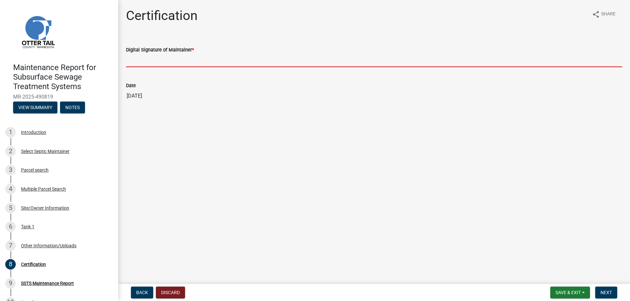
click at [164, 67] on input "Digital Signature of Maintainer *" at bounding box center [374, 60] width 496 height 13
type input "[PERSON_NAME]/KG"
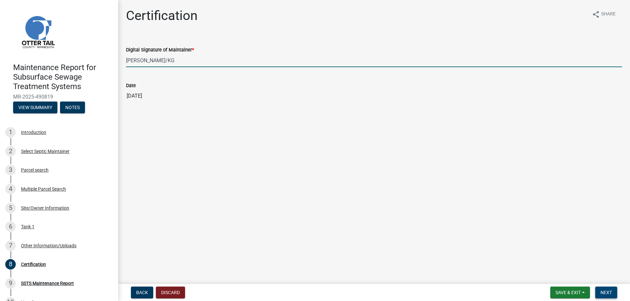
click at [607, 291] on span "Next" at bounding box center [605, 292] width 11 height 5
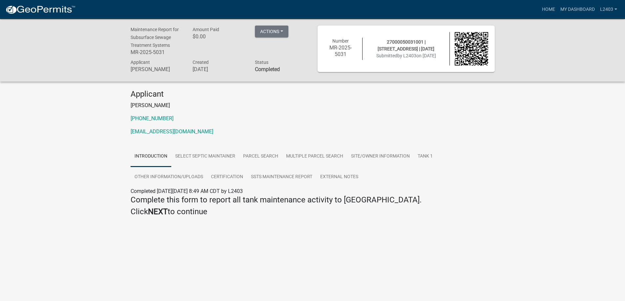
drag, startPoint x: 333, startPoint y: 136, endPoint x: 359, endPoint y: 129, distance: 27.5
click at [334, 123] on p "[PHONE_NUMBER]" at bounding box center [313, 119] width 364 height 8
click at [539, 13] on link "Home" at bounding box center [548, 9] width 18 height 12
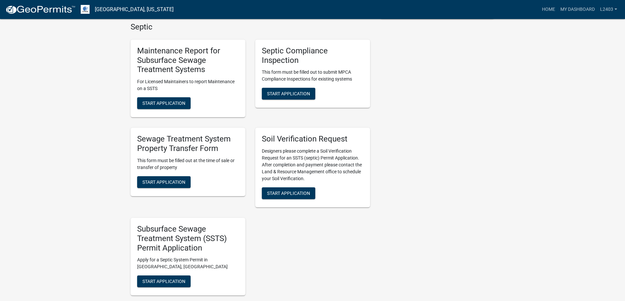
scroll to position [197, 0]
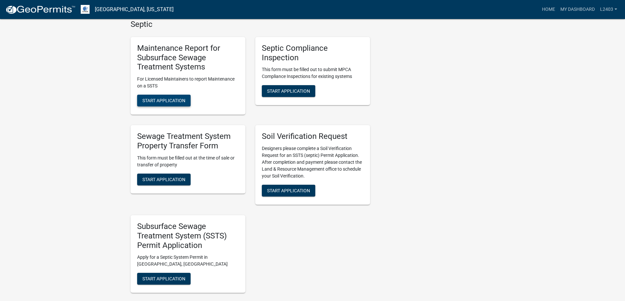
click at [185, 103] on span "Start Application" at bounding box center [163, 100] width 43 height 5
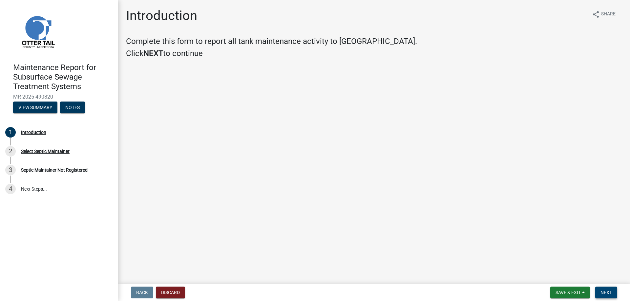
click at [600, 290] on span "Next" at bounding box center [605, 292] width 11 height 5
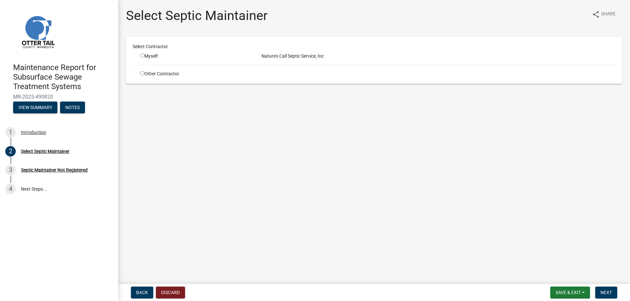
click at [149, 60] on div "Myself" at bounding box center [196, 56] width 112 height 7
click at [144, 58] on input "radio" at bounding box center [142, 55] width 4 height 4
radio input "true"
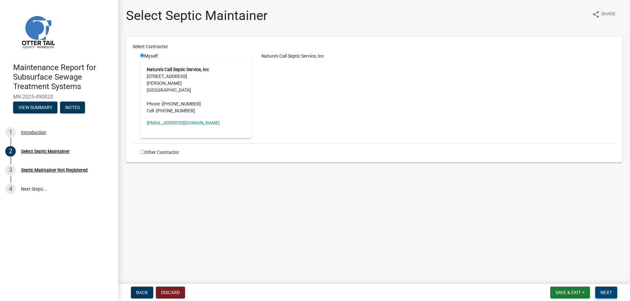
click at [603, 290] on span "Next" at bounding box center [605, 292] width 11 height 5
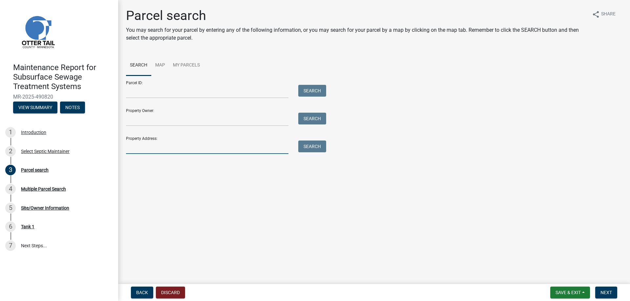
click at [148, 154] on input "Property Address:" at bounding box center [207, 147] width 162 height 13
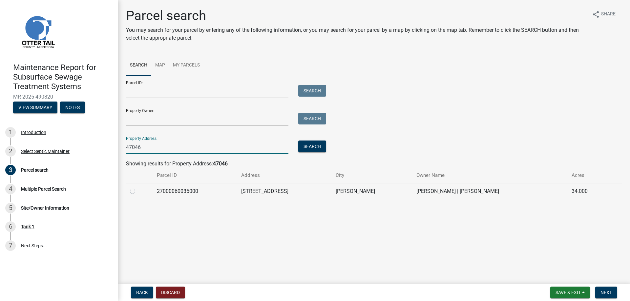
type input "47046"
click at [138, 188] on label at bounding box center [138, 188] width 0 height 0
click at [138, 192] on input "radio" at bounding box center [140, 190] width 4 height 4
radio input "true"
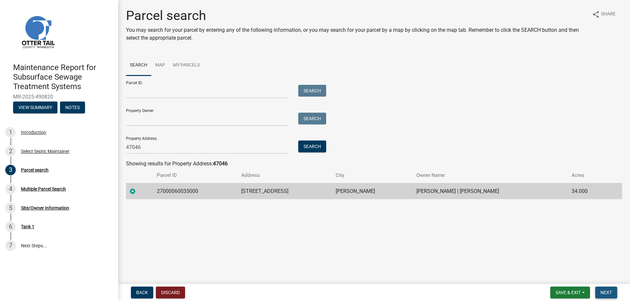
click at [595, 288] on button "Next" at bounding box center [606, 293] width 22 height 12
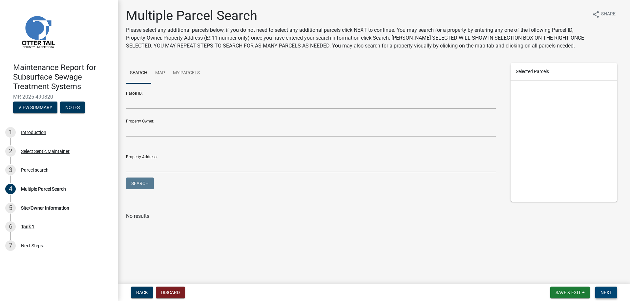
click at [602, 287] on button "Next" at bounding box center [606, 293] width 22 height 12
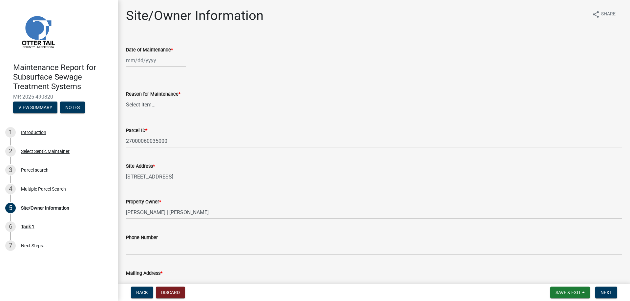
click at [139, 67] on div at bounding box center [156, 60] width 60 height 13
select select "10"
select select "2025"
click at [169, 119] on div "9" at bounding box center [164, 113] width 10 height 10
type input "[DATE]"
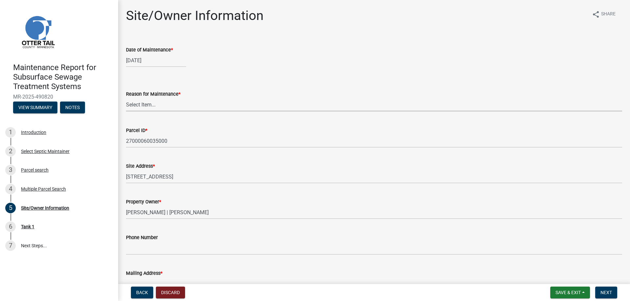
drag, startPoint x: 140, startPoint y: 131, endPoint x: 141, endPoint y: 136, distance: 6.0
click at [140, 112] on select "Select Item... Called Routine Other" at bounding box center [374, 104] width 496 height 13
click at [128, 112] on select "Select Item... Called Routine Other" at bounding box center [374, 104] width 496 height 13
select select "3ac72b63-7b21-42e4-8192-806faae7a4f1"
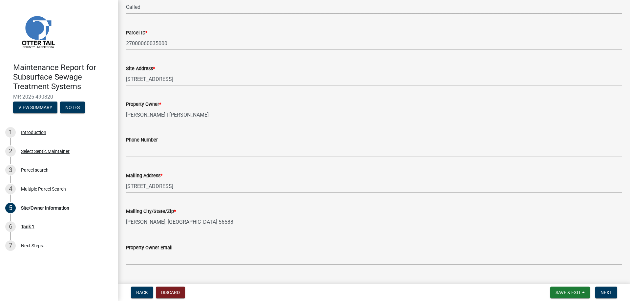
scroll to position [98, 0]
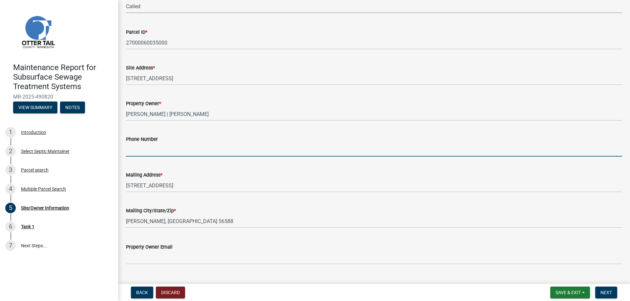
click at [150, 157] on input "Phone Number" at bounding box center [374, 149] width 496 height 13
type input "[PHONE_NUMBER]"
click at [600, 290] on span "Next" at bounding box center [605, 292] width 11 height 5
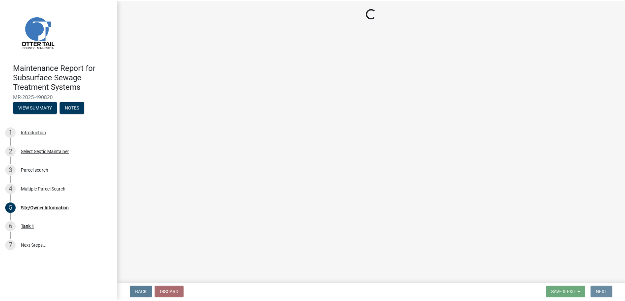
scroll to position [0, 0]
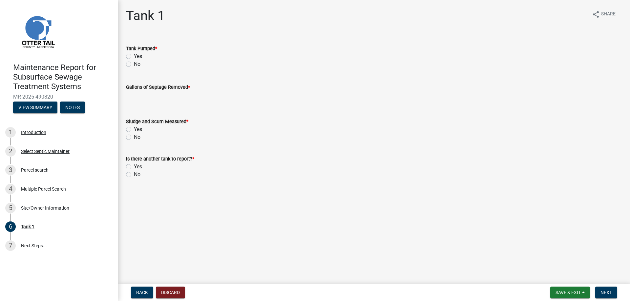
click at [142, 60] on label "Yes" at bounding box center [138, 56] width 8 height 8
click at [138, 57] on input "Yes" at bounding box center [136, 54] width 4 height 4
radio input "true"
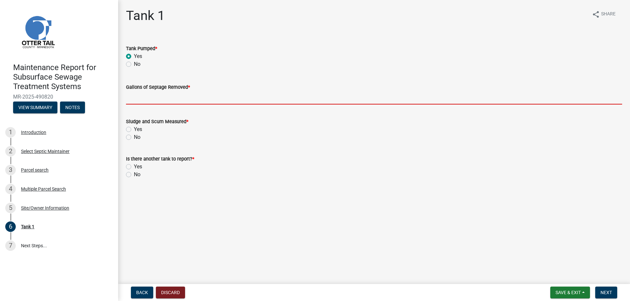
click at [148, 105] on input "Gallons of Septage Removed *" at bounding box center [374, 97] width 496 height 13
type input "1500"
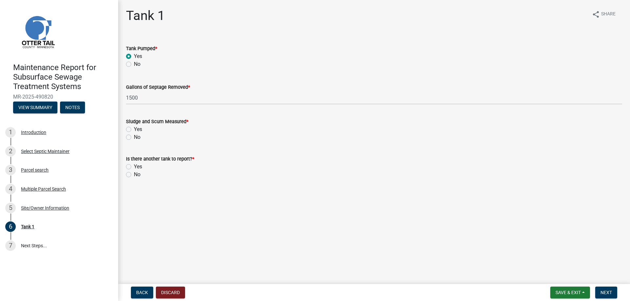
click at [134, 133] on label "Yes" at bounding box center [138, 130] width 8 height 8
click at [134, 130] on input "Yes" at bounding box center [136, 128] width 4 height 4
radio input "true"
click at [134, 179] on label "No" at bounding box center [137, 175] width 7 height 8
click at [134, 175] on input "No" at bounding box center [136, 173] width 4 height 4
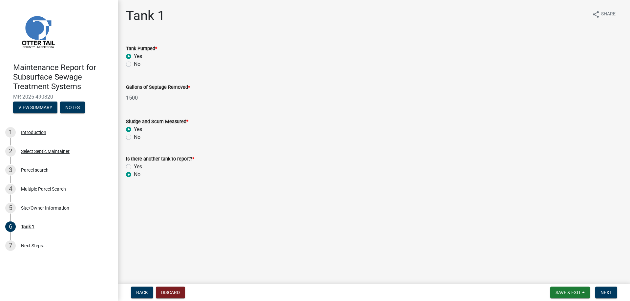
radio input "true"
click at [599, 284] on nav "Back Discard Save & Exit Save Save & Exit Next" at bounding box center [374, 292] width 512 height 17
click at [601, 290] on span "Next" at bounding box center [605, 292] width 11 height 5
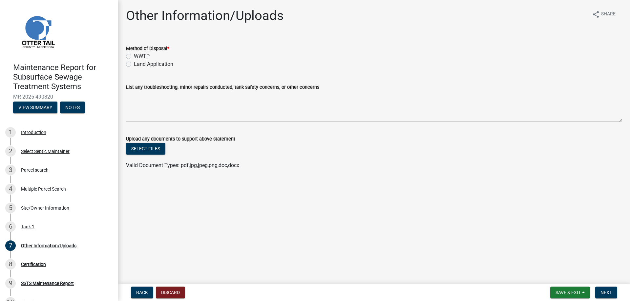
click at [168, 68] on label "Land Application" at bounding box center [153, 64] width 39 height 8
click at [138, 65] on input "Land Application" at bounding box center [136, 62] width 4 height 4
radio input "true"
click at [604, 292] on span "Next" at bounding box center [605, 292] width 11 height 5
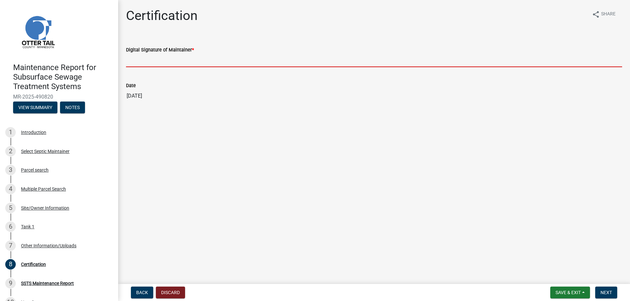
drag, startPoint x: 144, startPoint y: 77, endPoint x: 149, endPoint y: 82, distance: 6.5
click at [144, 67] on input "Digital Signature of Maintainer *" at bounding box center [374, 60] width 496 height 13
type input "[PERSON_NAME]/KG"
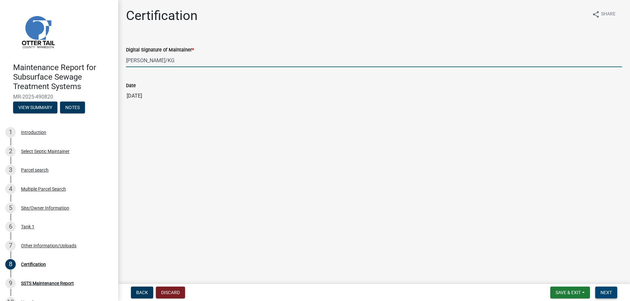
click at [604, 290] on span "Next" at bounding box center [605, 292] width 11 height 5
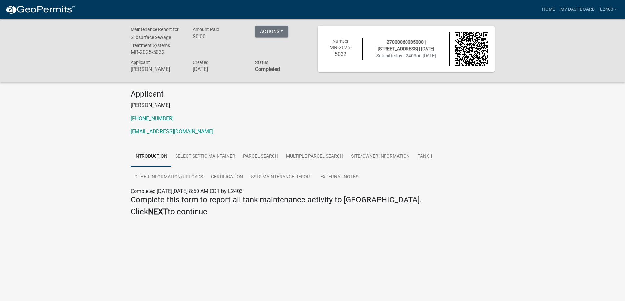
click at [300, 123] on p "[PHONE_NUMBER]" at bounding box center [313, 119] width 364 height 8
click at [539, 9] on link "Home" at bounding box center [548, 9] width 18 height 12
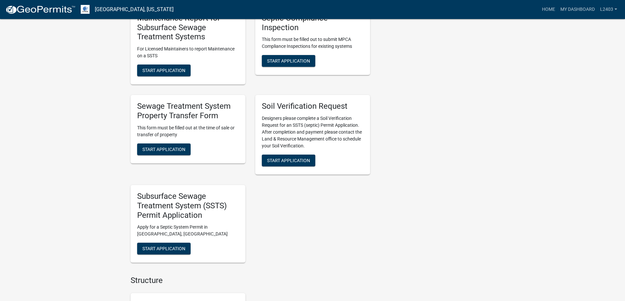
scroll to position [230, 0]
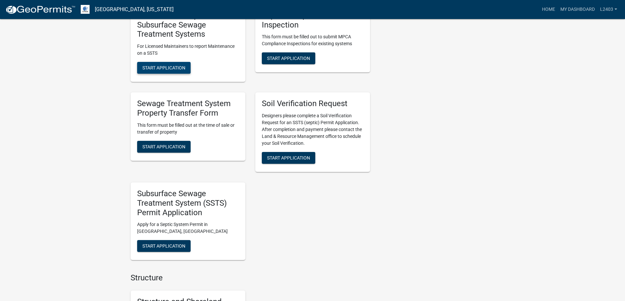
click at [182, 71] on span "Start Application" at bounding box center [163, 67] width 43 height 5
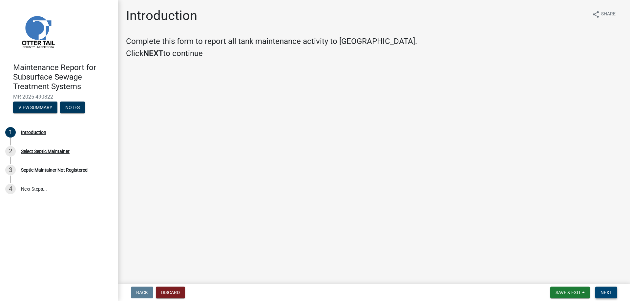
click at [600, 290] on span "Next" at bounding box center [605, 292] width 11 height 5
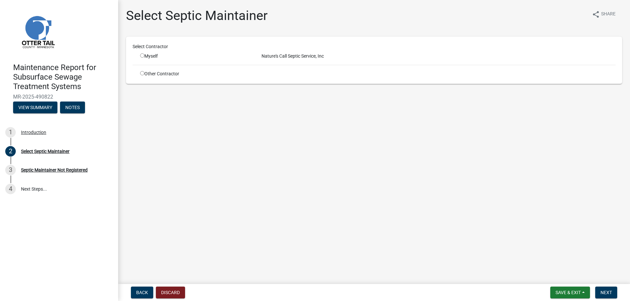
click at [144, 58] on input "radio" at bounding box center [142, 55] width 4 height 4
radio input "true"
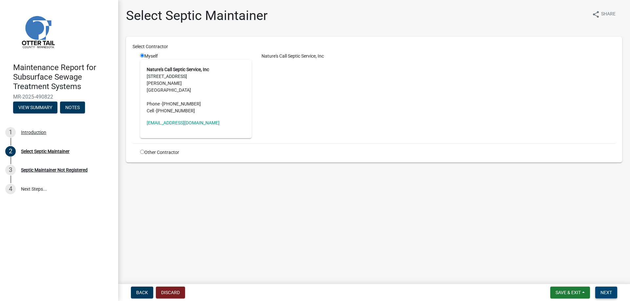
click at [599, 287] on button "Next" at bounding box center [606, 293] width 22 height 12
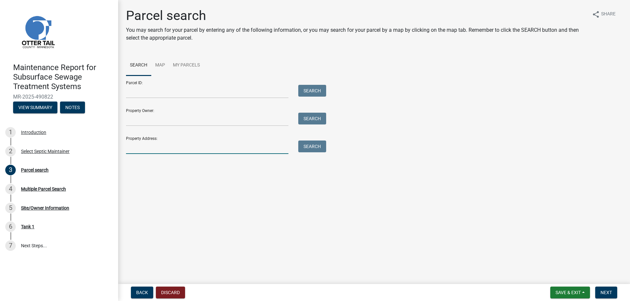
click at [161, 154] on input "Property Address:" at bounding box center [207, 147] width 162 height 13
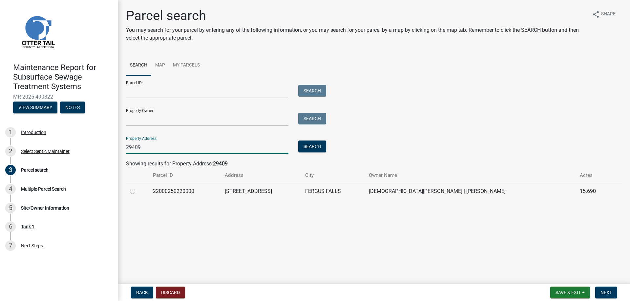
type input "29409"
click at [138, 188] on label at bounding box center [138, 188] width 0 height 0
click at [138, 192] on input "radio" at bounding box center [140, 190] width 4 height 4
radio input "true"
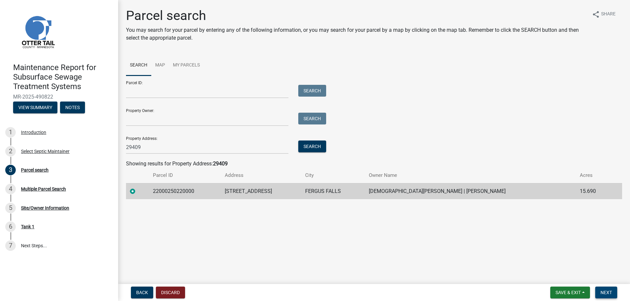
click at [600, 292] on span "Next" at bounding box center [605, 292] width 11 height 5
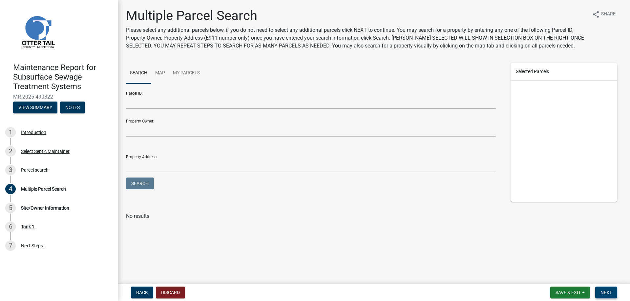
click at [600, 292] on span "Next" at bounding box center [605, 292] width 11 height 5
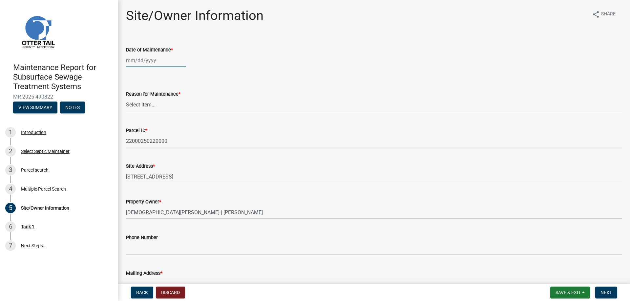
click at [142, 67] on div at bounding box center [156, 60] width 60 height 13
select select "10"
select select "2025"
click at [169, 119] on div "9" at bounding box center [164, 113] width 10 height 10
type input "[DATE]"
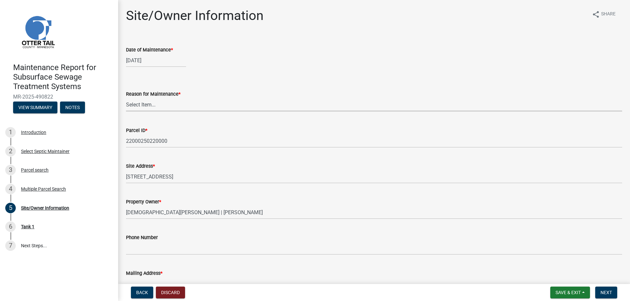
drag, startPoint x: 154, startPoint y: 133, endPoint x: 154, endPoint y: 138, distance: 4.6
click at [154, 112] on select "Select Item... Called Routine Other" at bounding box center [374, 104] width 496 height 13
click at [128, 112] on select "Select Item... Called Routine Other" at bounding box center [374, 104] width 496 height 13
select select "3ac72b63-7b21-42e4-8192-806faae7a4f1"
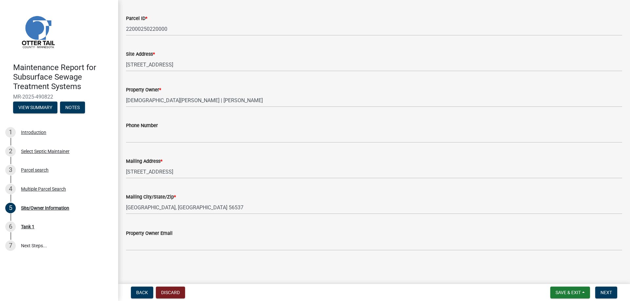
scroll to position [131, 0]
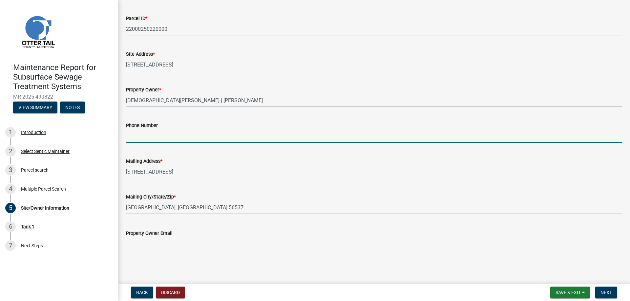
click at [145, 143] on input "Phone Number" at bounding box center [374, 136] width 496 height 13
type input "[PHONE_NUMBER]"
drag, startPoint x: 587, startPoint y: 292, endPoint x: 593, endPoint y: 292, distance: 5.9
click at [595, 292] on button "Next" at bounding box center [606, 293] width 22 height 12
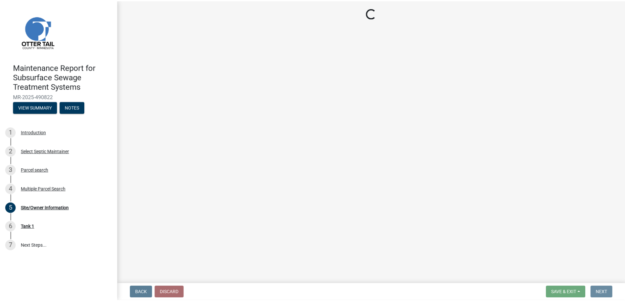
scroll to position [0, 0]
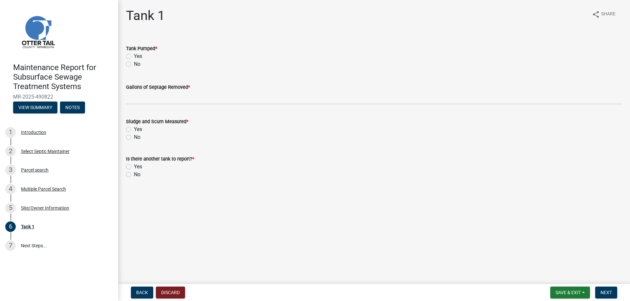
click at [142, 60] on label "Yes" at bounding box center [138, 56] width 8 height 8
click at [138, 57] on input "Yes" at bounding box center [136, 54] width 4 height 4
radio input "true"
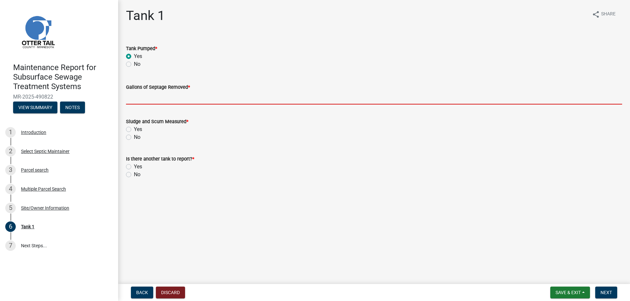
click at [156, 105] on input "Gallons of Septage Removed *" at bounding box center [374, 97] width 496 height 13
type input "1500"
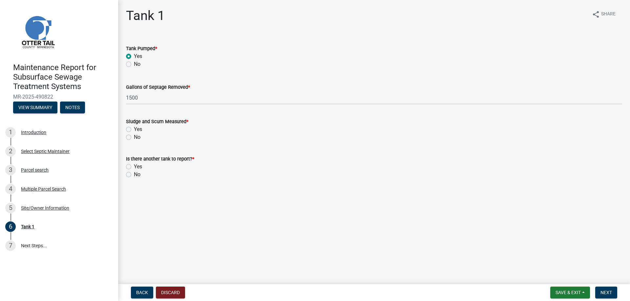
click at [134, 133] on label "Yes" at bounding box center [138, 130] width 8 height 8
click at [134, 130] on input "Yes" at bounding box center [136, 128] width 4 height 4
radio input "true"
click at [134, 179] on label "No" at bounding box center [137, 175] width 7 height 8
click at [134, 175] on input "No" at bounding box center [136, 173] width 4 height 4
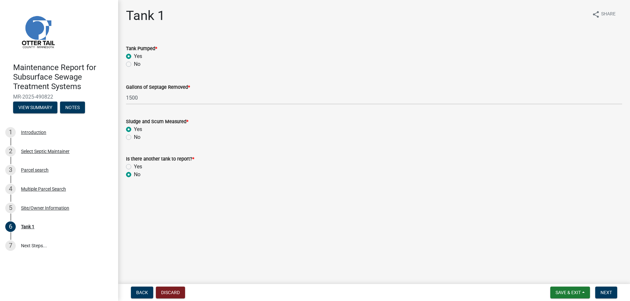
radio input "true"
click at [601, 292] on span "Next" at bounding box center [605, 292] width 11 height 5
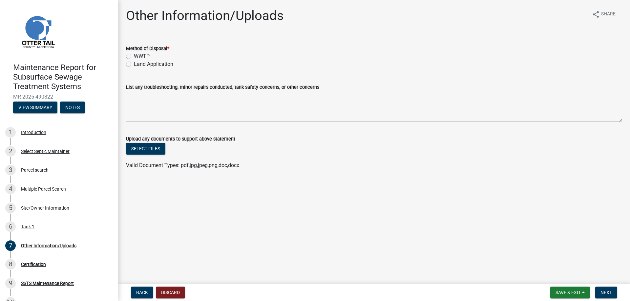
click at [151, 68] on label "Land Application" at bounding box center [153, 64] width 39 height 8
click at [138, 65] on input "Land Application" at bounding box center [136, 62] width 4 height 4
radio input "true"
click at [608, 291] on span "Next" at bounding box center [605, 292] width 11 height 5
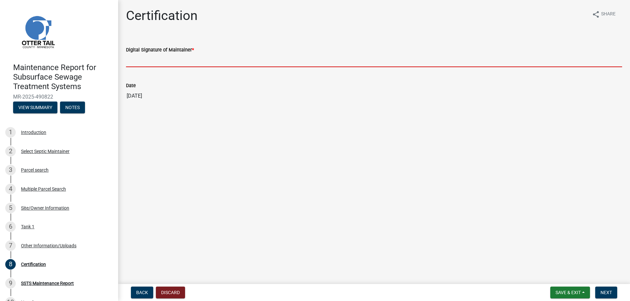
click at [153, 67] on input "Digital Signature of Maintainer *" at bounding box center [374, 60] width 496 height 13
type input "[PERSON_NAME]/KG"
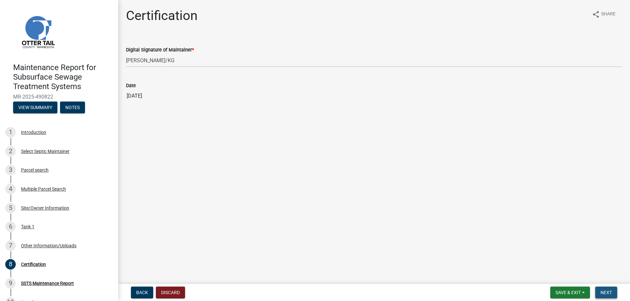
click at [605, 290] on span "Next" at bounding box center [605, 292] width 11 height 5
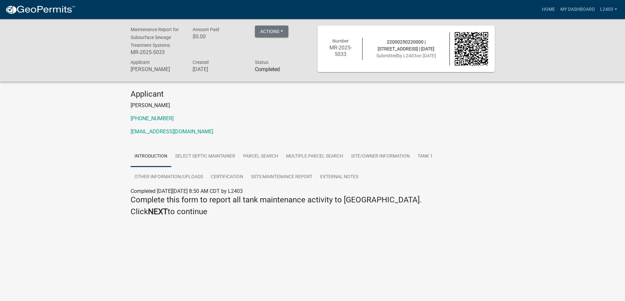
drag, startPoint x: 343, startPoint y: 156, endPoint x: 391, endPoint y: 135, distance: 52.9
click at [343, 136] on p "[EMAIL_ADDRESS][DOMAIN_NAME]" at bounding box center [313, 132] width 364 height 8
click at [539, 8] on link "Home" at bounding box center [548, 9] width 18 height 12
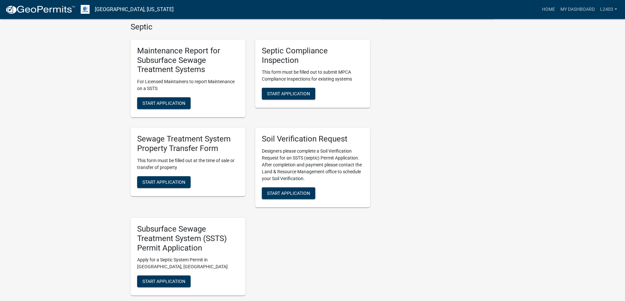
scroll to position [197, 0]
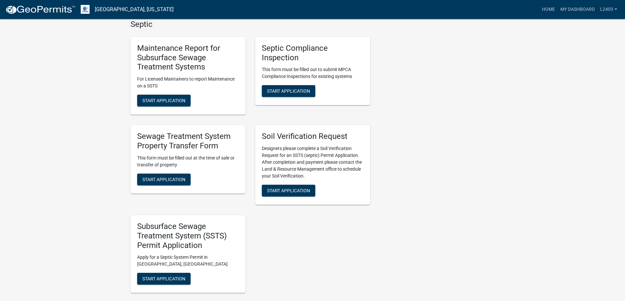
click at [193, 115] on div "Maintenance Report for Subsurface Sewage Treatment Systems For Licensed Maintai…" at bounding box center [188, 76] width 115 height 78
drag, startPoint x: 192, startPoint y: 200, endPoint x: 231, endPoint y: 197, distance: 39.1
click at [191, 107] on button "Start Application" at bounding box center [163, 101] width 53 height 12
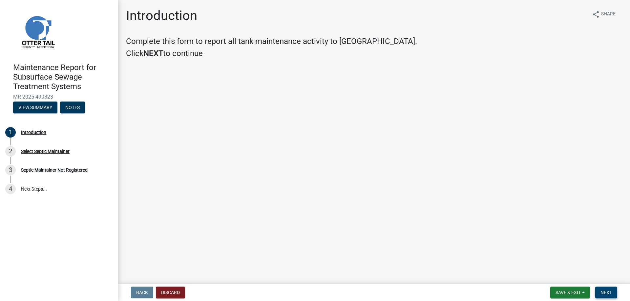
click at [605, 291] on span "Next" at bounding box center [605, 292] width 11 height 5
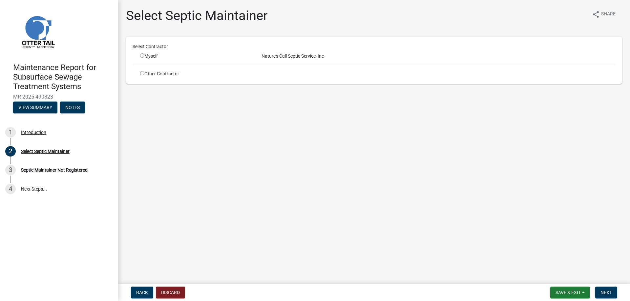
click at [144, 58] on input "radio" at bounding box center [142, 55] width 4 height 4
radio input "true"
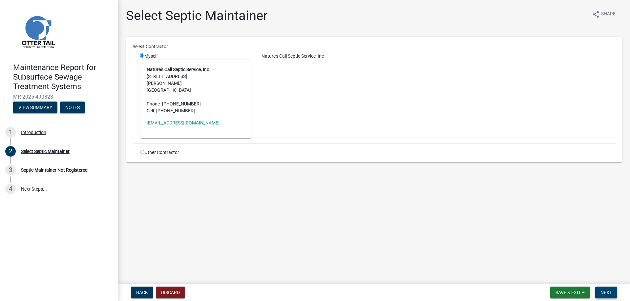
click at [600, 287] on button "Next" at bounding box center [606, 293] width 22 height 12
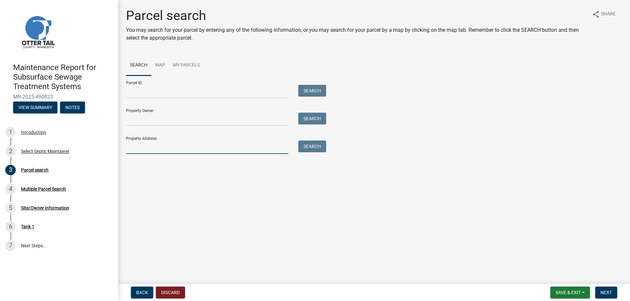
click at [156, 154] on input "Property Address:" at bounding box center [207, 147] width 162 height 13
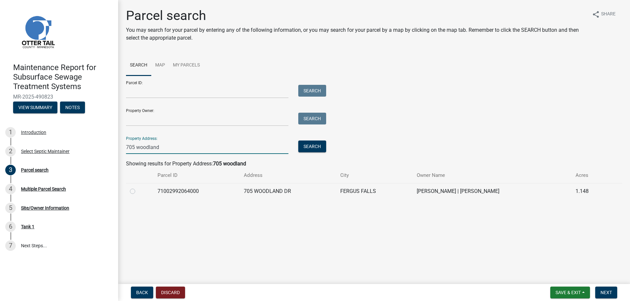
type input "705 woodland"
click at [138, 188] on label at bounding box center [138, 188] width 0 height 0
click at [138, 192] on input "radio" at bounding box center [140, 190] width 4 height 4
radio input "true"
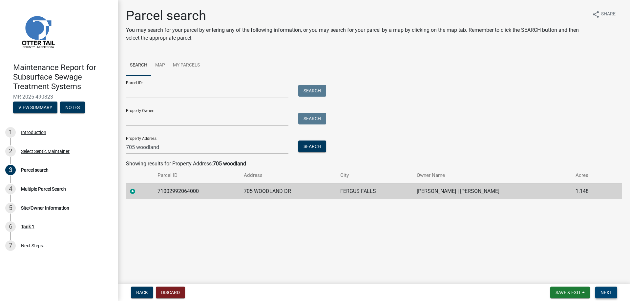
click at [606, 290] on span "Next" at bounding box center [605, 292] width 11 height 5
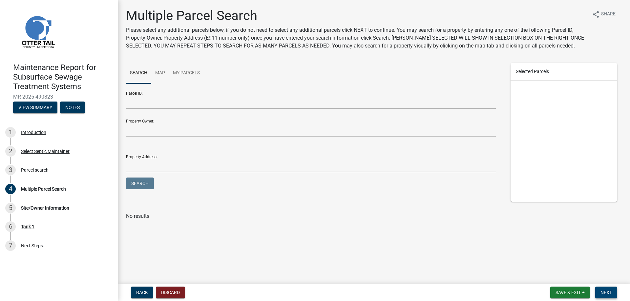
click at [606, 290] on span "Next" at bounding box center [605, 292] width 11 height 5
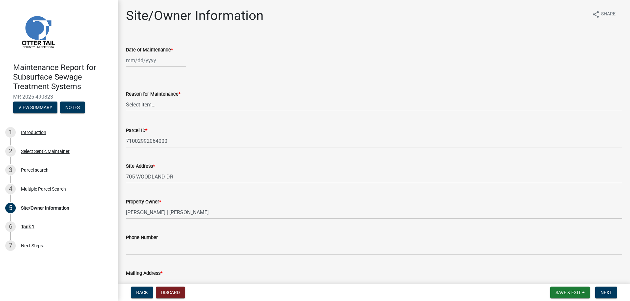
click at [154, 67] on div at bounding box center [156, 60] width 60 height 13
select select "10"
select select "2025"
click at [169, 119] on div "9" at bounding box center [164, 113] width 10 height 10
type input "[DATE]"
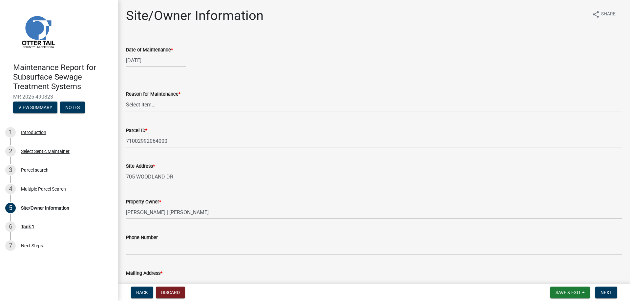
drag, startPoint x: 151, startPoint y: 127, endPoint x: 151, endPoint y: 133, distance: 5.6
click at [151, 112] on select "Select Item... Called Routine Other" at bounding box center [374, 104] width 496 height 13
click at [128, 112] on select "Select Item... Called Routine Other" at bounding box center [374, 104] width 496 height 13
select select "3ac72b63-7b21-42e4-8192-806faae7a4f1"
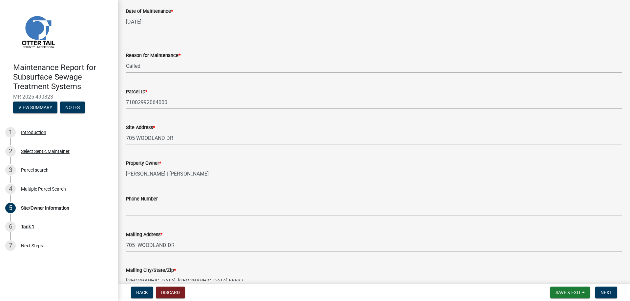
scroll to position [98, 0]
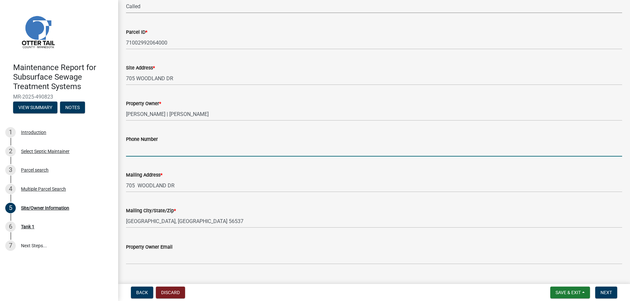
click at [153, 157] on input "Phone Number" at bounding box center [374, 149] width 496 height 13
type input "[PHONE_NUMBER]"
click at [600, 290] on span "Next" at bounding box center [605, 292] width 11 height 5
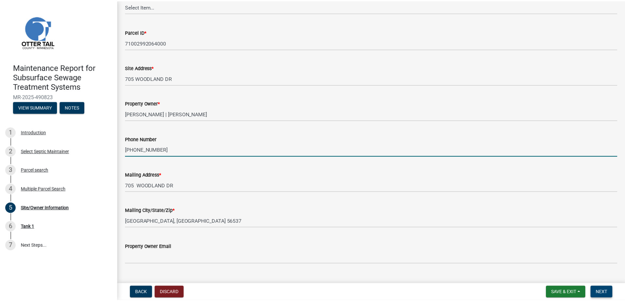
scroll to position [0, 0]
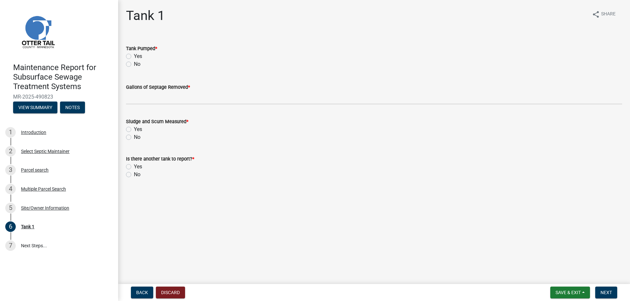
click at [134, 60] on label "Yes" at bounding box center [138, 56] width 8 height 8
click at [134, 57] on input "Yes" at bounding box center [136, 54] width 4 height 4
radio input "true"
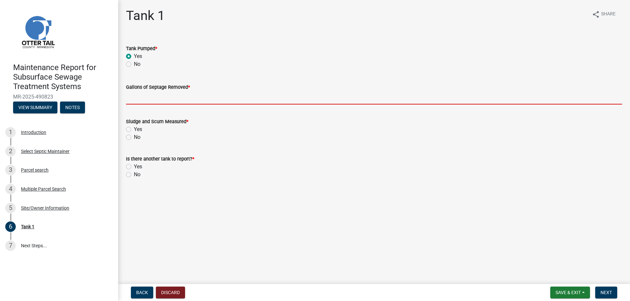
click at [155, 105] on input "Gallons of Septage Removed *" at bounding box center [374, 97] width 496 height 13
type input "2000"
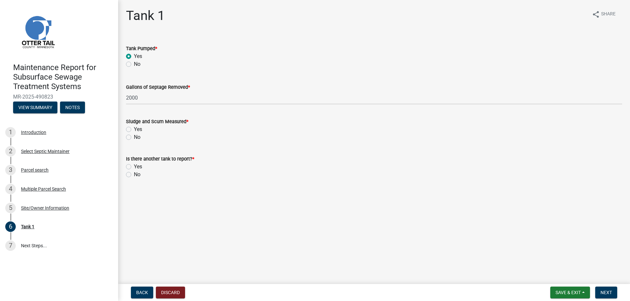
click at [134, 133] on label "Yes" at bounding box center [138, 130] width 8 height 8
click at [134, 130] on input "Yes" at bounding box center [136, 128] width 4 height 4
radio input "true"
click at [134, 179] on label "No" at bounding box center [137, 175] width 7 height 8
click at [134, 175] on input "No" at bounding box center [136, 173] width 4 height 4
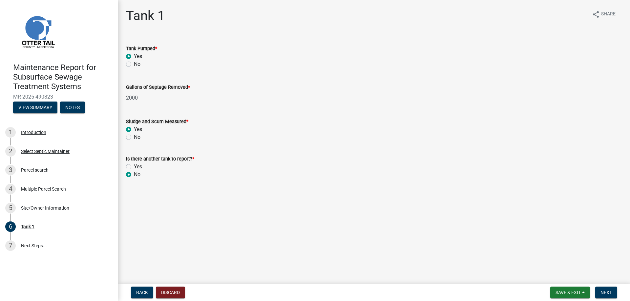
radio input "true"
click at [600, 290] on span "Next" at bounding box center [605, 292] width 11 height 5
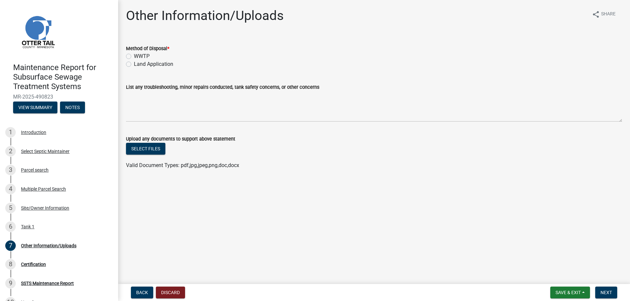
click at [158, 68] on label "Land Application" at bounding box center [153, 64] width 39 height 8
click at [138, 65] on input "Land Application" at bounding box center [136, 62] width 4 height 4
radio input "true"
click at [595, 288] on button "Next" at bounding box center [606, 293] width 22 height 12
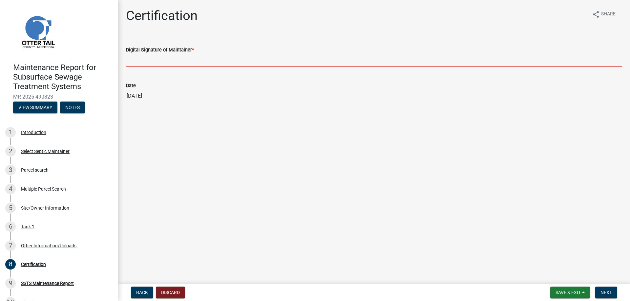
click at [174, 67] on input "Digital Signature of Maintainer *" at bounding box center [374, 60] width 496 height 13
type input "[PERSON_NAME]/KG"
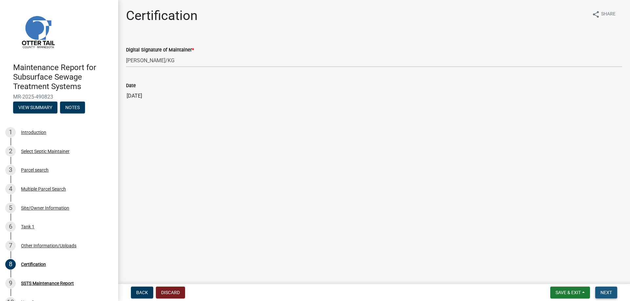
click at [605, 291] on span "Next" at bounding box center [605, 292] width 11 height 5
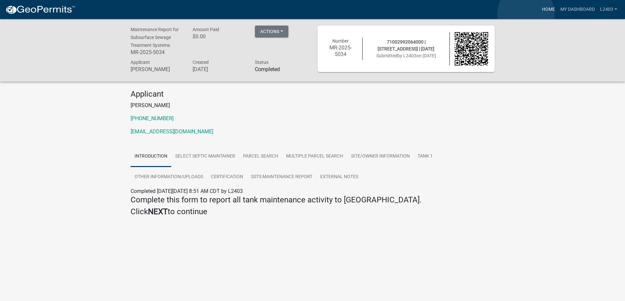
click at [539, 13] on link "Home" at bounding box center [548, 9] width 18 height 12
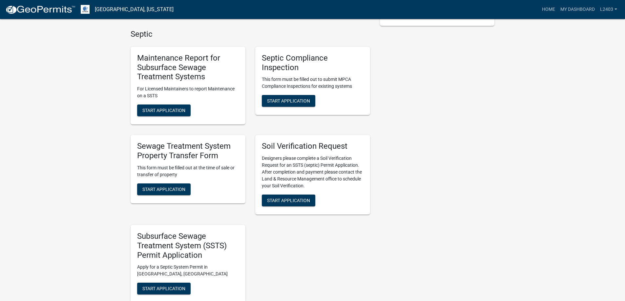
scroll to position [197, 0]
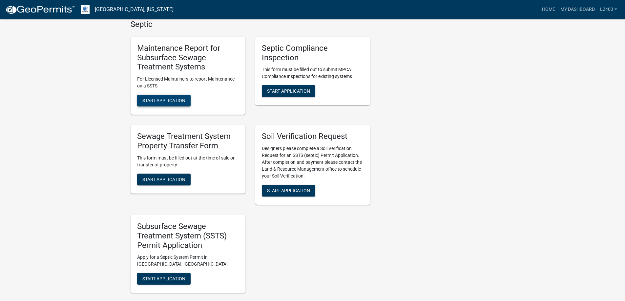
click at [185, 103] on span "Start Application" at bounding box center [163, 100] width 43 height 5
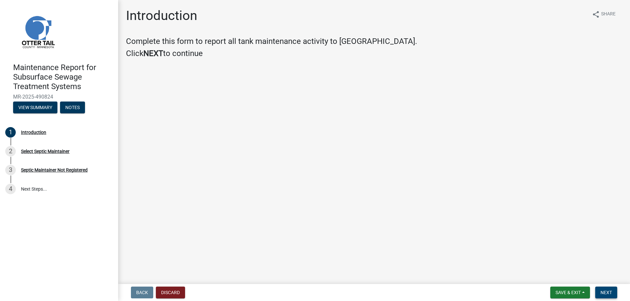
click at [604, 287] on button "Next" at bounding box center [606, 293] width 22 height 12
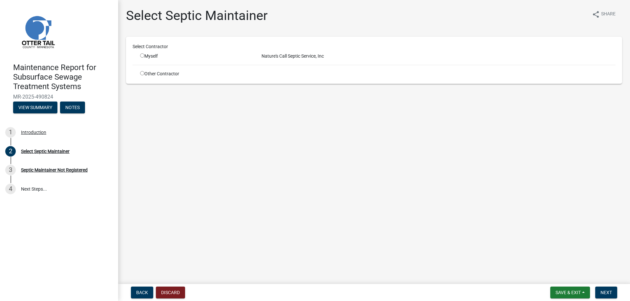
click at [144, 58] on input "radio" at bounding box center [142, 55] width 4 height 4
radio input "true"
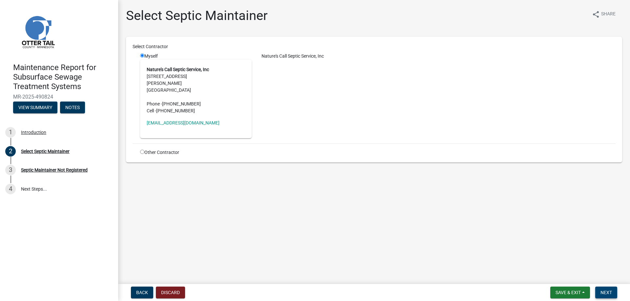
click at [602, 291] on span "Next" at bounding box center [605, 292] width 11 height 5
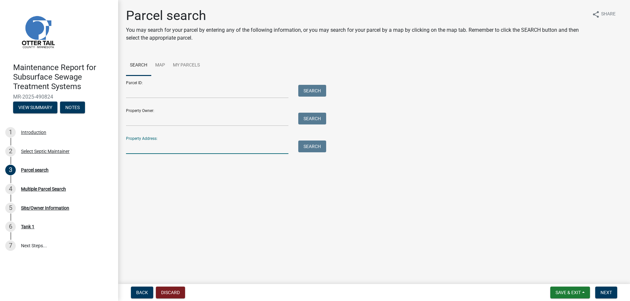
click at [145, 154] on input "Property Address:" at bounding box center [207, 147] width 162 height 13
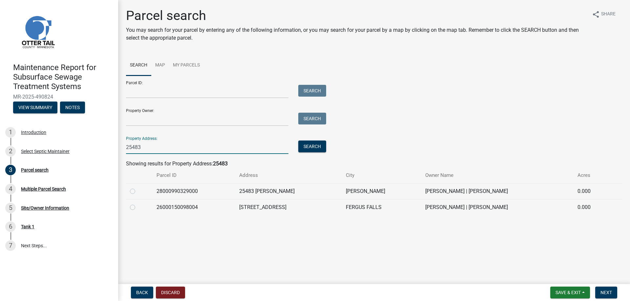
type input "25483"
drag, startPoint x: 136, startPoint y: 260, endPoint x: 199, endPoint y: 262, distance: 63.7
click at [138, 204] on label at bounding box center [138, 204] width 0 height 0
click at [138, 208] on input "radio" at bounding box center [140, 206] width 4 height 4
radio input "true"
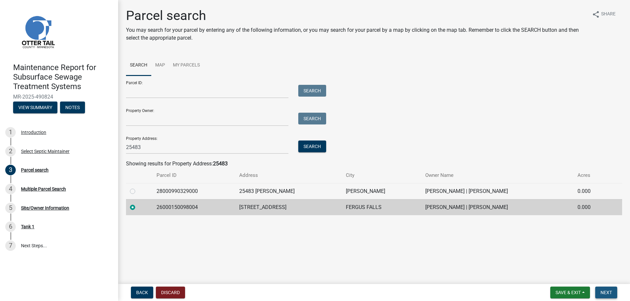
click at [601, 290] on span "Next" at bounding box center [605, 292] width 11 height 5
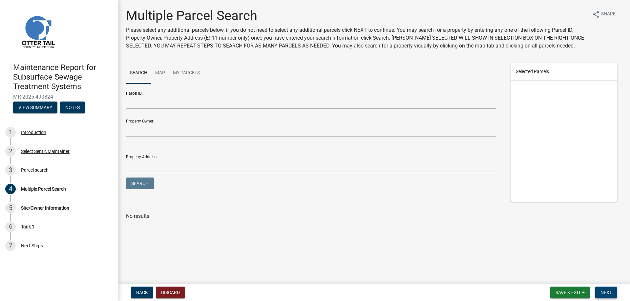
click at [601, 290] on span "Next" at bounding box center [605, 292] width 11 height 5
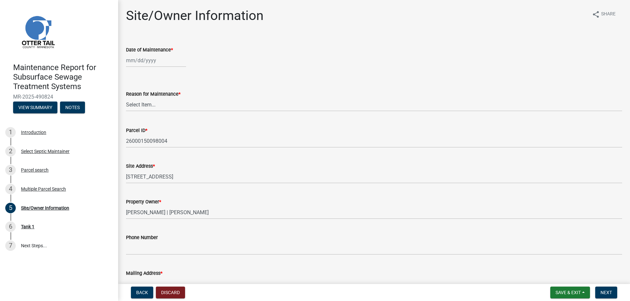
click at [146, 67] on div at bounding box center [156, 60] width 60 height 13
select select "10"
select select "2025"
click at [169, 119] on div "9" at bounding box center [164, 113] width 10 height 10
type input "[DATE]"
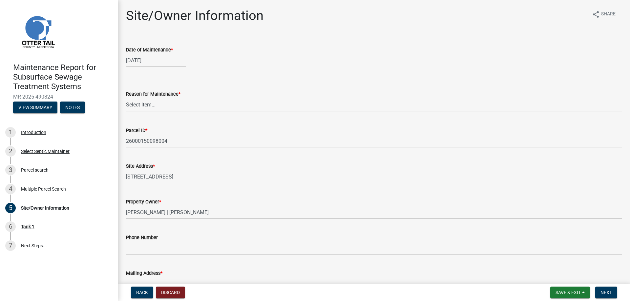
click at [146, 112] on select "Select Item... Called Routine Other" at bounding box center [374, 104] width 496 height 13
click at [128, 112] on select "Select Item... Called Routine Other" at bounding box center [374, 104] width 496 height 13
select select "3ac72b63-7b21-42e4-8192-806faae7a4f1"
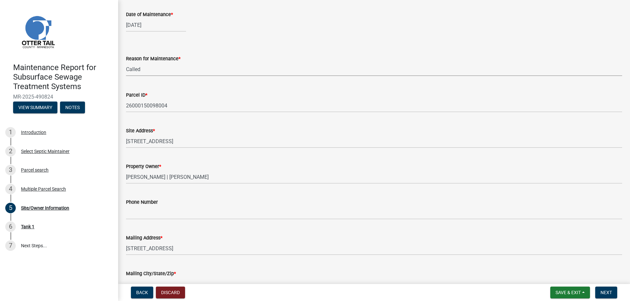
scroll to position [98, 0]
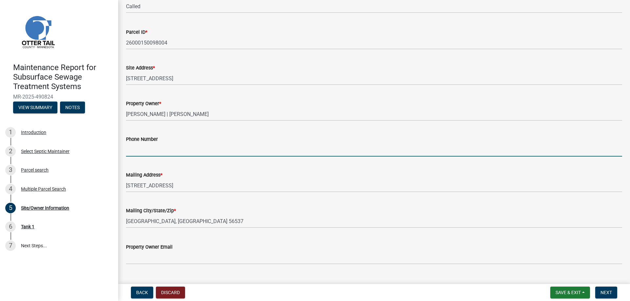
click at [146, 157] on input "Phone Number" at bounding box center [374, 149] width 496 height 13
type input "[PHONE_NUMBER]"
click at [607, 290] on span "Next" at bounding box center [605, 292] width 11 height 5
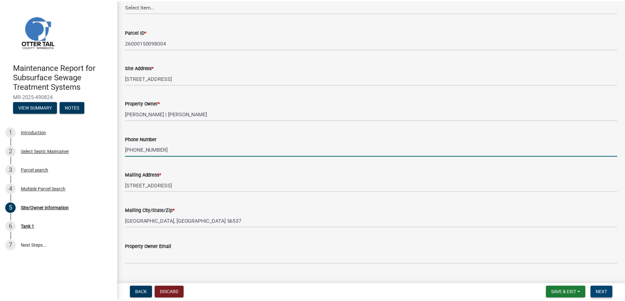
scroll to position [0, 0]
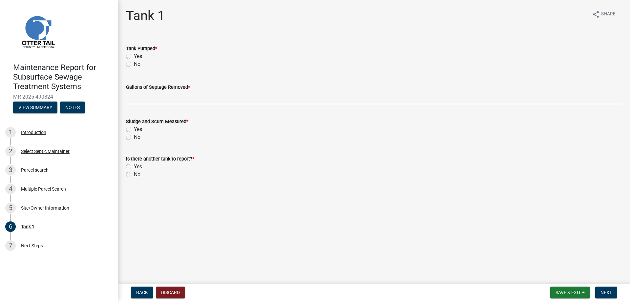
click at [142, 60] on label "Yes" at bounding box center [138, 56] width 8 height 8
click at [138, 57] on input "Yes" at bounding box center [136, 54] width 4 height 4
radio input "true"
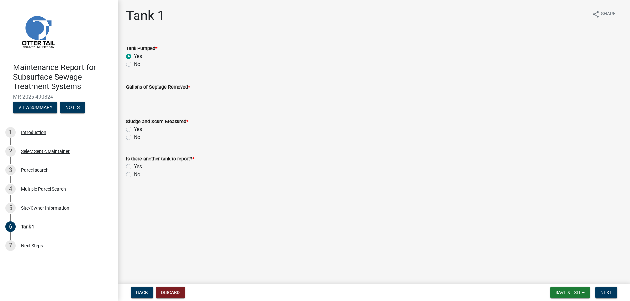
click at [152, 105] on input "Gallons of Septage Removed *" at bounding box center [374, 97] width 496 height 13
type input "1500"
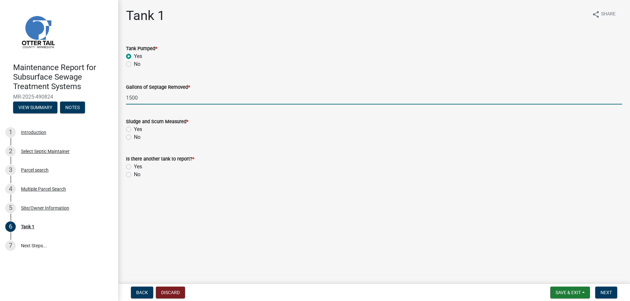
click at [134, 133] on label "Yes" at bounding box center [138, 130] width 8 height 8
click at [134, 130] on input "Yes" at bounding box center [136, 128] width 4 height 4
radio input "true"
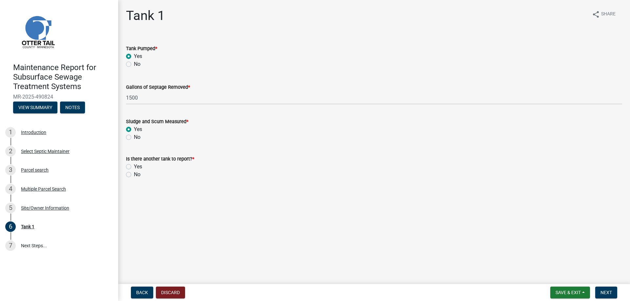
drag, startPoint x: 131, startPoint y: 219, endPoint x: 222, endPoint y: 229, distance: 91.6
click at [134, 179] on label "No" at bounding box center [137, 175] width 7 height 8
click at [134, 175] on input "No" at bounding box center [136, 173] width 4 height 4
radio input "true"
click at [600, 292] on span "Next" at bounding box center [605, 292] width 11 height 5
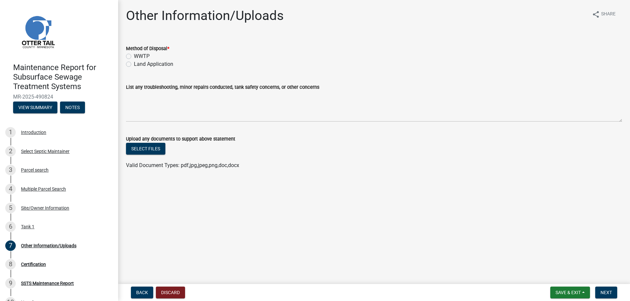
click at [161, 68] on label "Land Application" at bounding box center [153, 64] width 39 height 8
click at [138, 65] on input "Land Application" at bounding box center [136, 62] width 4 height 4
radio input "true"
click at [608, 290] on span "Next" at bounding box center [605, 292] width 11 height 5
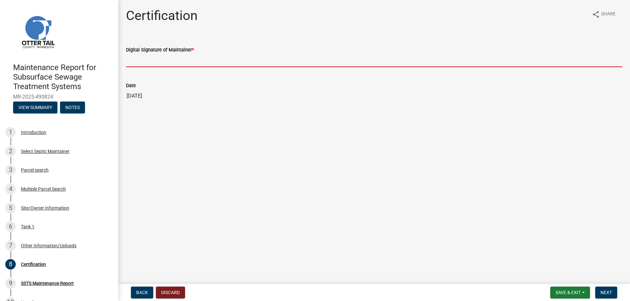
drag, startPoint x: 161, startPoint y: 74, endPoint x: 168, endPoint y: 82, distance: 10.2
click at [161, 67] on input "Digital Signature of Maintainer *" at bounding box center [374, 60] width 496 height 13
type input "[PERSON_NAME]/KG"
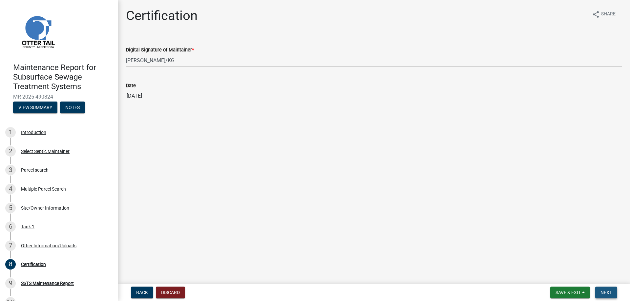
click at [600, 291] on span "Next" at bounding box center [605, 292] width 11 height 5
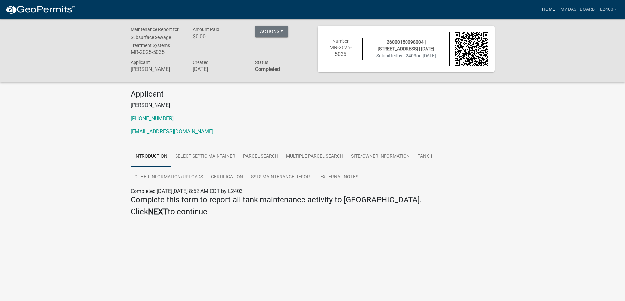
click at [539, 11] on link "Home" at bounding box center [548, 9] width 18 height 12
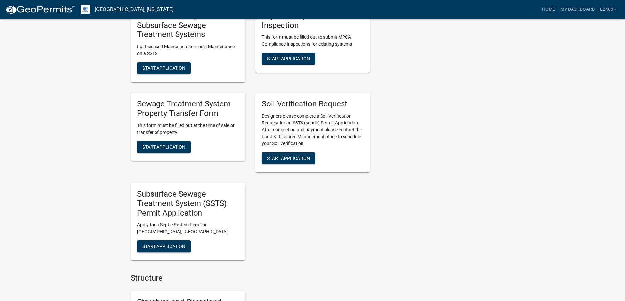
scroll to position [230, 0]
click at [170, 71] on span "Start Application" at bounding box center [163, 67] width 43 height 5
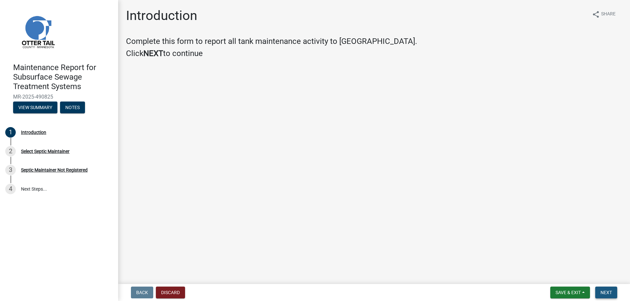
click at [607, 295] on button "Next" at bounding box center [606, 293] width 22 height 12
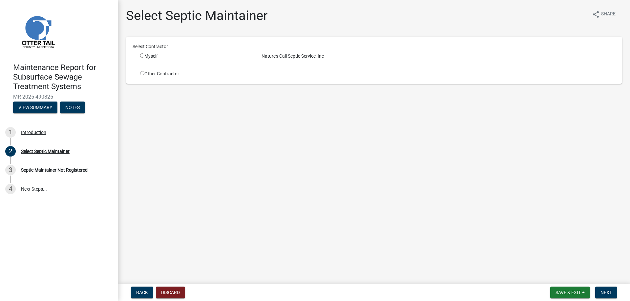
click at [144, 58] on input "radio" at bounding box center [142, 55] width 4 height 4
radio input "true"
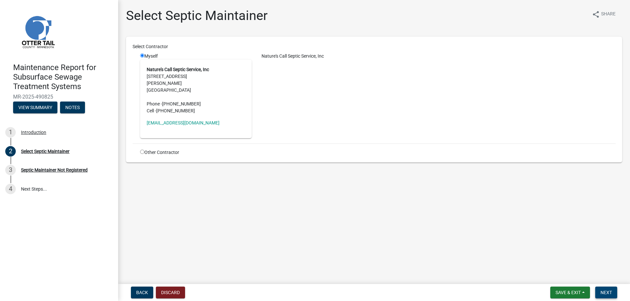
click at [608, 291] on span "Next" at bounding box center [605, 292] width 11 height 5
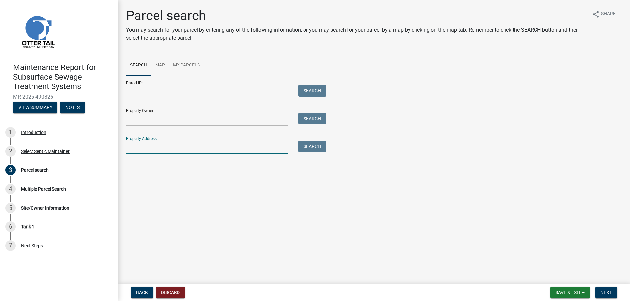
click at [136, 154] on input "Property Address:" at bounding box center [207, 147] width 162 height 13
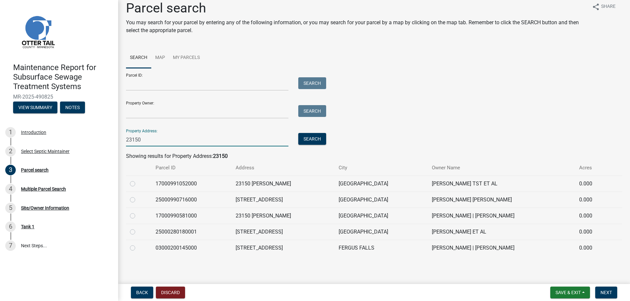
scroll to position [75, 0]
type input "23150"
click at [138, 244] on label at bounding box center [138, 244] width 0 height 0
click at [138, 245] on input "radio" at bounding box center [140, 246] width 4 height 4
radio input "true"
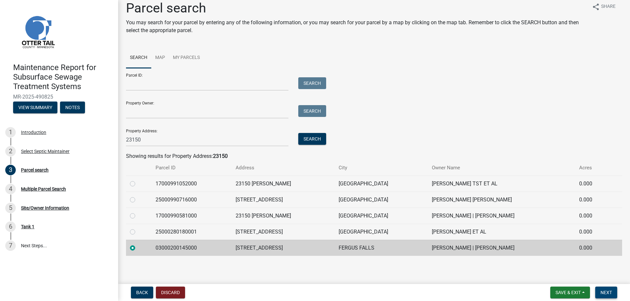
click at [600, 290] on span "Next" at bounding box center [605, 292] width 11 height 5
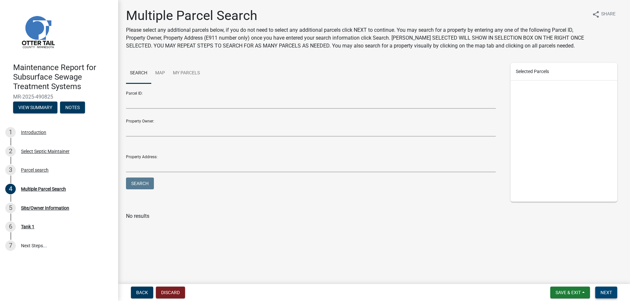
click at [600, 290] on span "Next" at bounding box center [605, 292] width 11 height 5
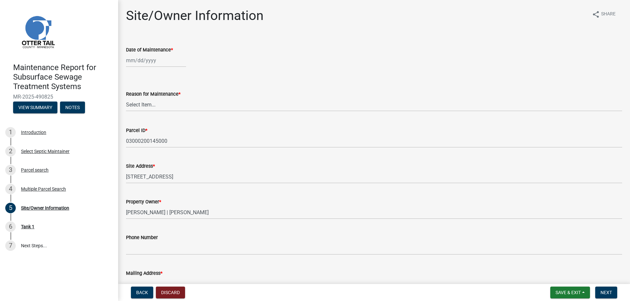
click at [154, 67] on div at bounding box center [156, 60] width 60 height 13
select select "10"
select select "2025"
click at [169, 119] on div "9" at bounding box center [164, 113] width 10 height 10
type input "[DATE]"
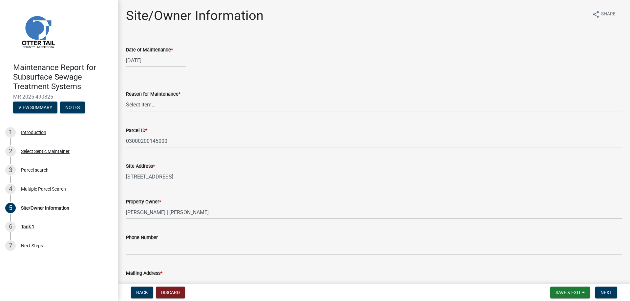
drag, startPoint x: 157, startPoint y: 132, endPoint x: 153, endPoint y: 138, distance: 7.3
click at [156, 112] on select "Select Item... Called Routine Other" at bounding box center [374, 104] width 496 height 13
click at [128, 112] on select "Select Item... Called Routine Other" at bounding box center [374, 104] width 496 height 13
select select "3ac72b63-7b21-42e4-8192-806faae7a4f1"
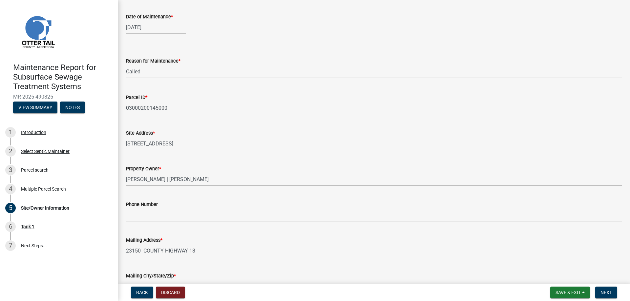
scroll to position [131, 0]
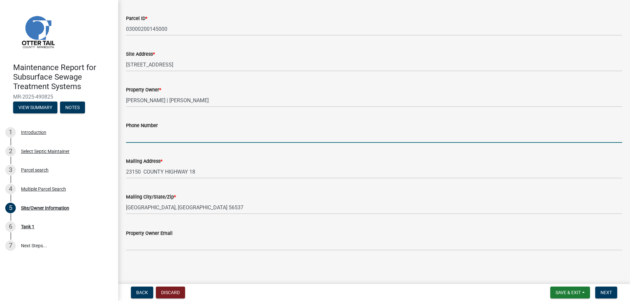
click at [152, 143] on input "Phone Number" at bounding box center [374, 136] width 496 height 13
type input "[PHONE_NUMBER]"
click at [605, 294] on button "Next" at bounding box center [606, 293] width 22 height 12
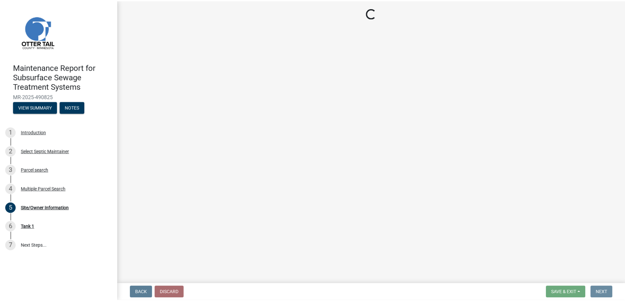
scroll to position [0, 0]
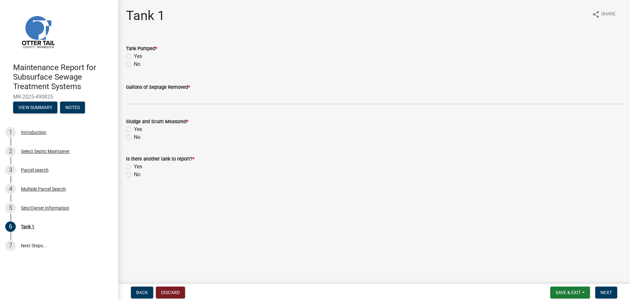
click at [142, 60] on label "Yes" at bounding box center [138, 56] width 8 height 8
click at [138, 57] on input "Yes" at bounding box center [136, 54] width 4 height 4
radio input "true"
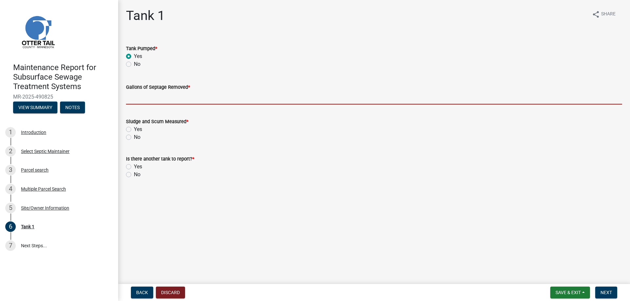
click at [147, 105] on input "Gallons of Septage Removed *" at bounding box center [374, 97] width 496 height 13
type input "1000"
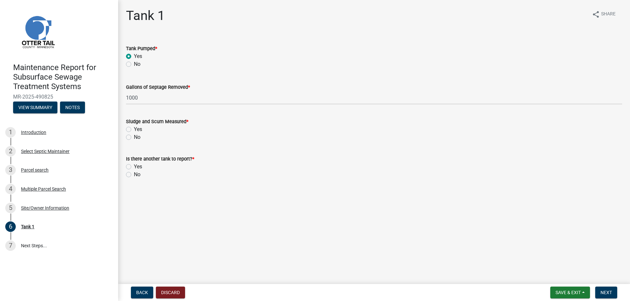
click at [134, 133] on label "Yes" at bounding box center [138, 130] width 8 height 8
click at [134, 130] on input "Yes" at bounding box center [136, 128] width 4 height 4
radio input "true"
click at [134, 179] on label "No" at bounding box center [137, 175] width 7 height 8
click at [134, 175] on input "No" at bounding box center [136, 173] width 4 height 4
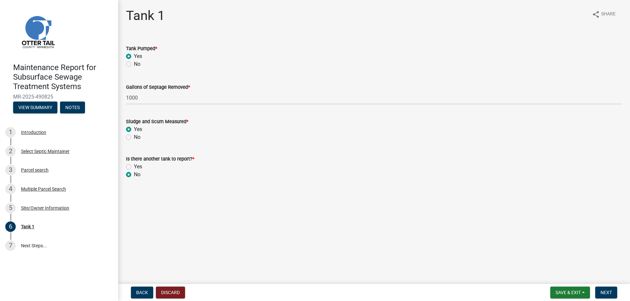
radio input "true"
drag, startPoint x: 595, startPoint y: 294, endPoint x: 605, endPoint y: 289, distance: 12.0
click at [595, 294] on button "Next" at bounding box center [606, 293] width 22 height 12
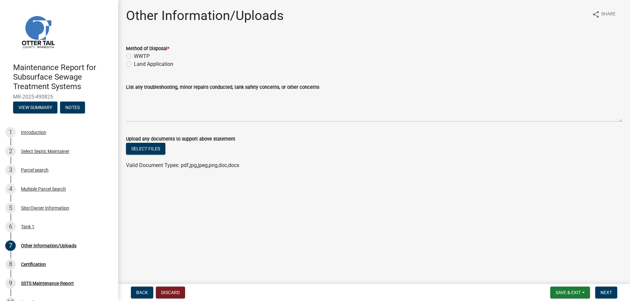
click at [169, 68] on label "Land Application" at bounding box center [153, 64] width 39 height 8
click at [138, 65] on input "Land Application" at bounding box center [136, 62] width 4 height 4
radio input "true"
click at [604, 292] on span "Next" at bounding box center [605, 292] width 11 height 5
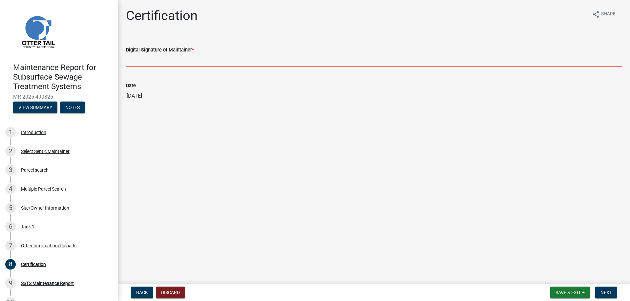
click at [184, 67] on input "Digital Signature of Maintainer *" at bounding box center [374, 60] width 496 height 13
type input "[PERSON_NAME]/KG"
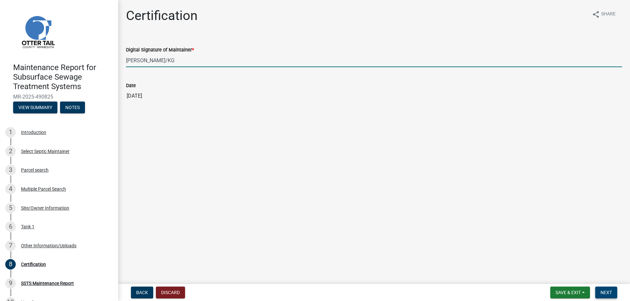
click at [600, 290] on span "Next" at bounding box center [605, 292] width 11 height 5
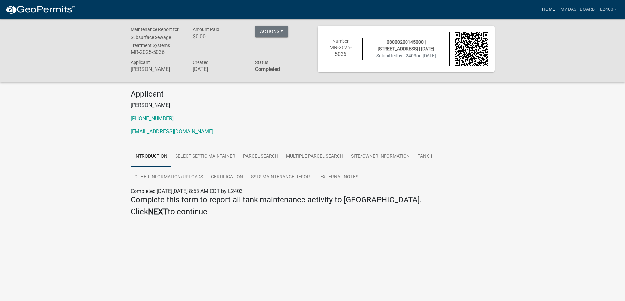
click at [539, 9] on link "Home" at bounding box center [548, 9] width 18 height 12
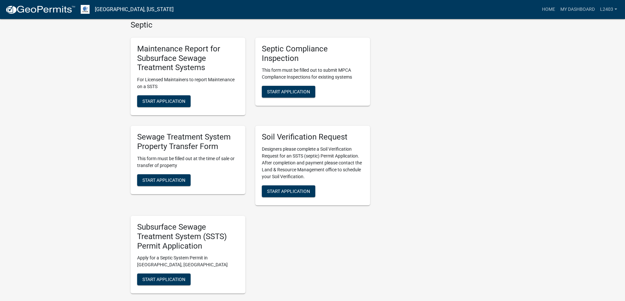
scroll to position [197, 0]
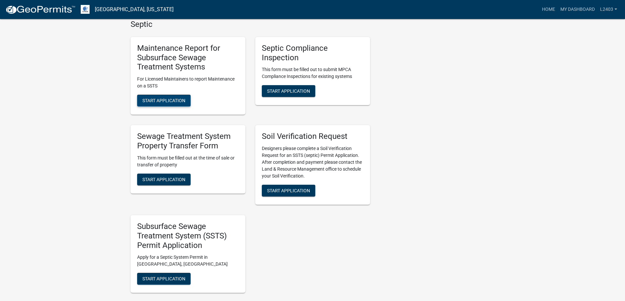
click at [181, 103] on span "Start Application" at bounding box center [163, 100] width 43 height 5
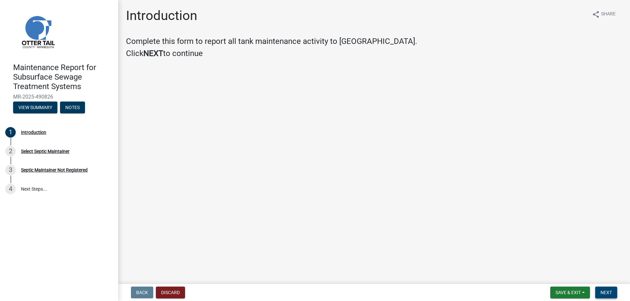
click at [601, 291] on span "Next" at bounding box center [605, 292] width 11 height 5
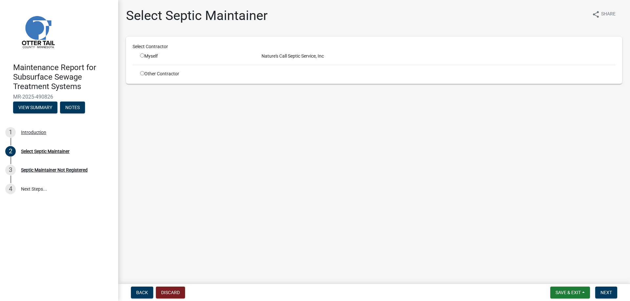
click at [144, 58] on input "radio" at bounding box center [142, 55] width 4 height 4
radio input "true"
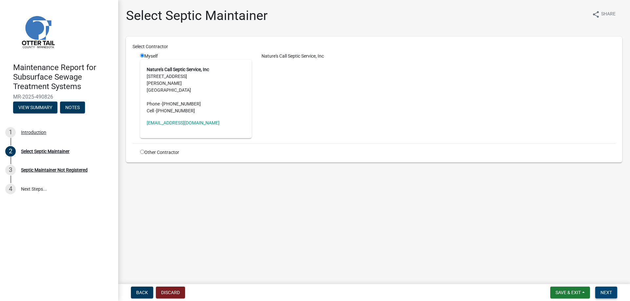
drag, startPoint x: 596, startPoint y: 287, endPoint x: 595, endPoint y: 279, distance: 7.7
click at [600, 290] on span "Next" at bounding box center [605, 292] width 11 height 5
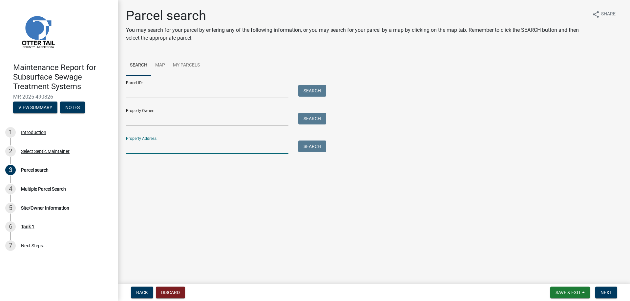
click at [154, 154] on input "Property Address:" at bounding box center [207, 147] width 162 height 13
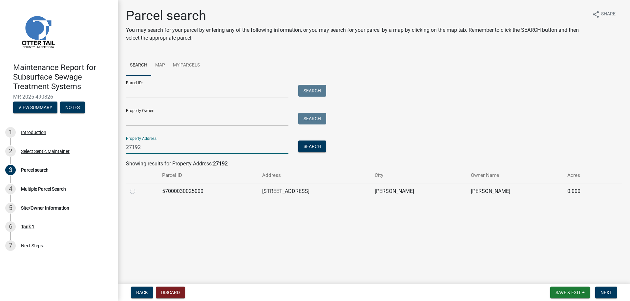
type input "27192"
click at [138, 188] on label at bounding box center [138, 188] width 0 height 0
click at [138, 192] on input "radio" at bounding box center [140, 190] width 4 height 4
radio input "true"
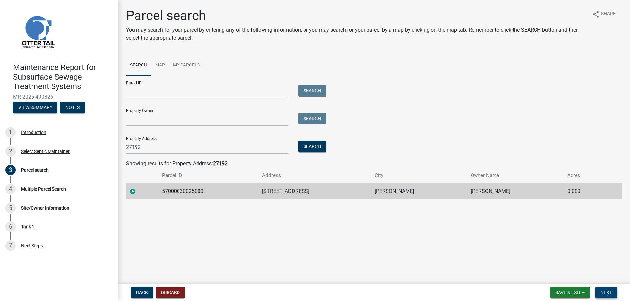
click at [600, 290] on span "Next" at bounding box center [605, 292] width 11 height 5
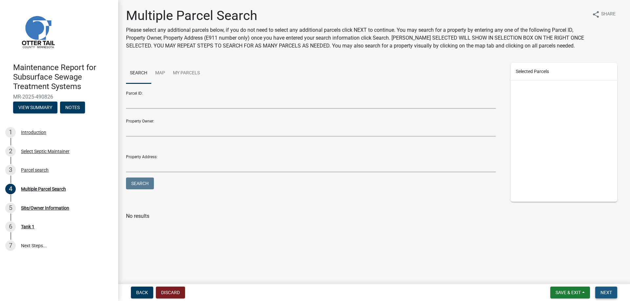
click at [600, 290] on span "Next" at bounding box center [605, 292] width 11 height 5
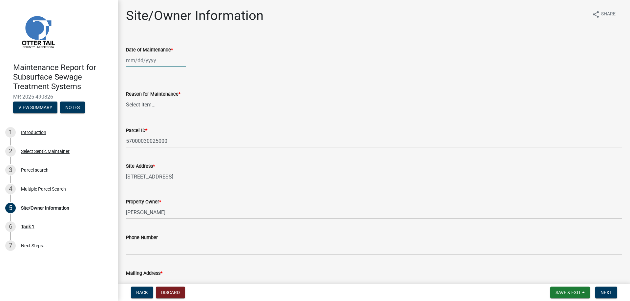
click at [148, 67] on div at bounding box center [156, 60] width 60 height 13
select select "10"
select select "2025"
click at [169, 119] on div "9" at bounding box center [164, 113] width 10 height 10
type input "[DATE]"
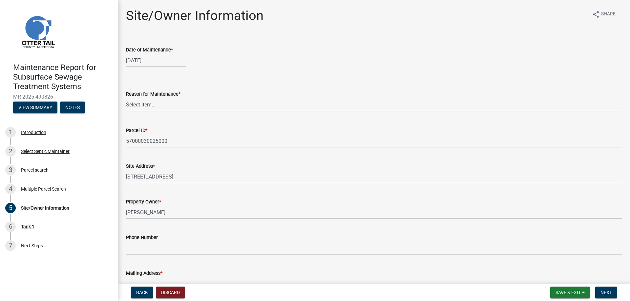
click at [140, 112] on select "Select Item... Called Routine Other" at bounding box center [374, 104] width 496 height 13
click at [128, 112] on select "Select Item... Called Routine Other" at bounding box center [374, 104] width 496 height 13
select select "3ac72b63-7b21-42e4-8192-806faae7a4f1"
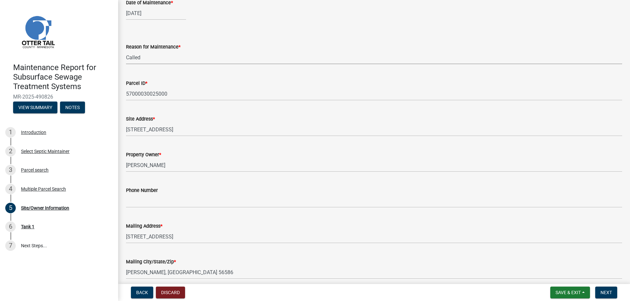
scroll to position [98, 0]
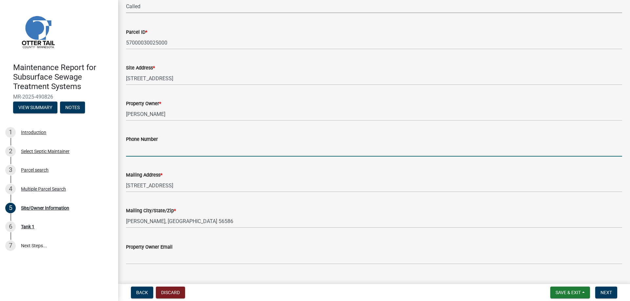
click at [144, 157] on input "Phone Number" at bounding box center [374, 149] width 496 height 13
type input "[PHONE_NUMBER]"
click at [604, 293] on span "Next" at bounding box center [605, 292] width 11 height 5
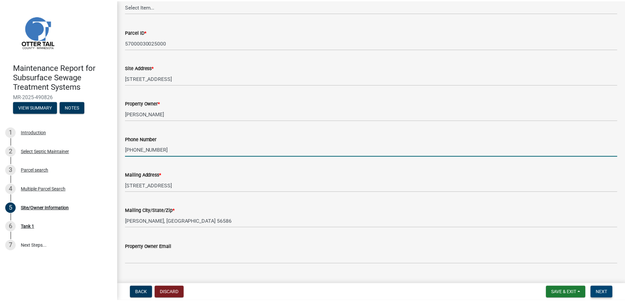
scroll to position [0, 0]
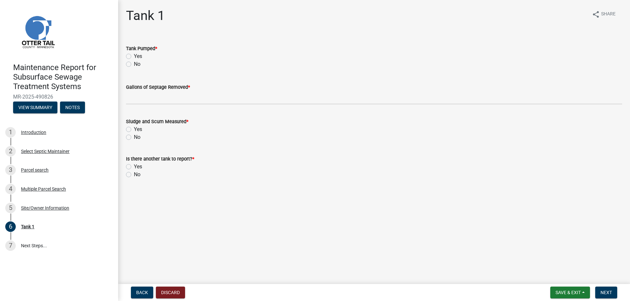
click at [139, 60] on label "Yes" at bounding box center [138, 56] width 8 height 8
click at [138, 57] on input "Yes" at bounding box center [136, 54] width 4 height 4
radio input "true"
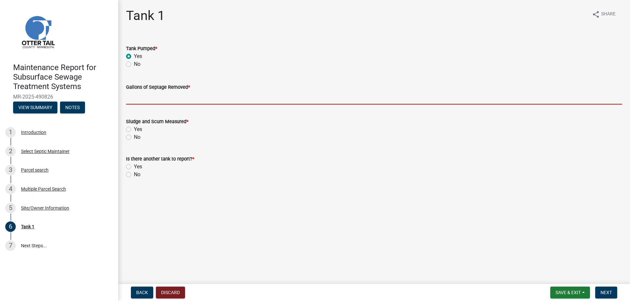
click at [156, 105] on input "Gallons of Septage Removed *" at bounding box center [374, 97] width 496 height 13
type input "1500"
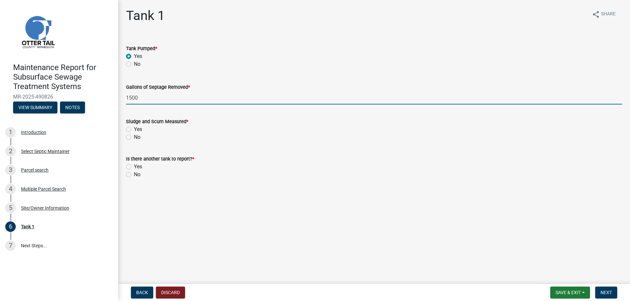
click at [134, 133] on label "Yes" at bounding box center [138, 130] width 8 height 8
click at [134, 130] on input "Yes" at bounding box center [136, 128] width 4 height 4
radio input "true"
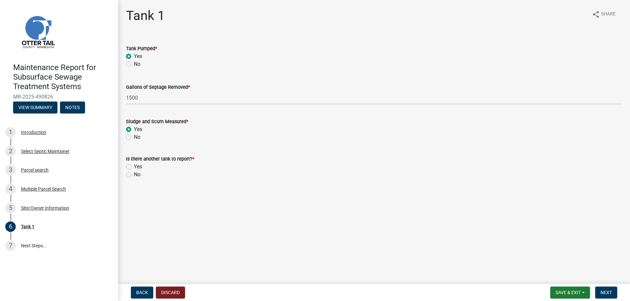
click at [134, 179] on label "No" at bounding box center [137, 175] width 7 height 8
click at [134, 175] on input "No" at bounding box center [136, 173] width 4 height 4
radio input "true"
click at [600, 290] on span "Next" at bounding box center [605, 292] width 11 height 5
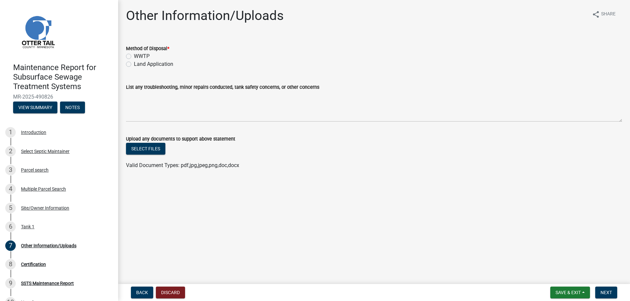
drag, startPoint x: 150, startPoint y: 81, endPoint x: 160, endPoint y: 81, distance: 10.2
click at [150, 68] on label "Land Application" at bounding box center [153, 64] width 39 height 8
click at [138, 65] on input "Land Application" at bounding box center [136, 62] width 4 height 4
radio input "true"
click at [603, 293] on span "Next" at bounding box center [605, 292] width 11 height 5
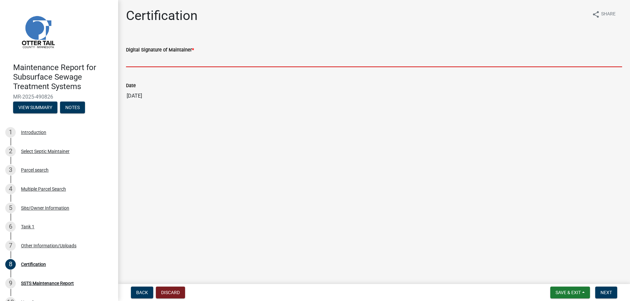
drag, startPoint x: 169, startPoint y: 74, endPoint x: 175, endPoint y: 83, distance: 11.0
click at [168, 67] on input "Digital Signature of Maintainer *" at bounding box center [374, 60] width 496 height 13
type input "[PERSON_NAME]/KG"
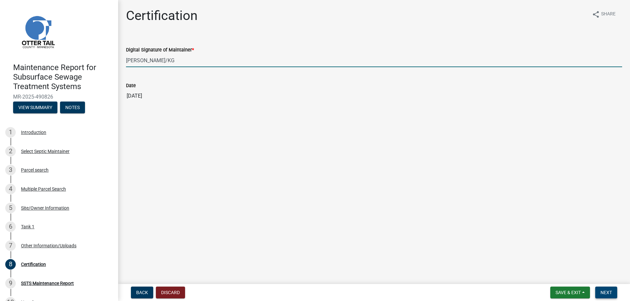
click at [609, 290] on button "Next" at bounding box center [606, 293] width 22 height 12
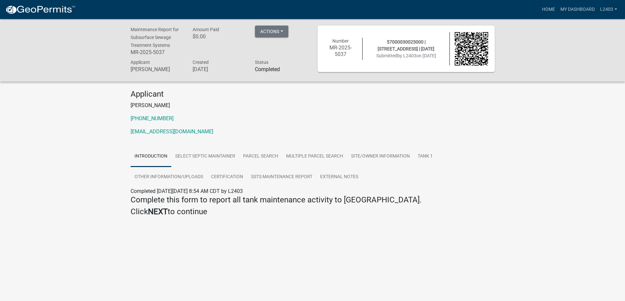
click at [365, 141] on div "Applicant [PERSON_NAME] [PHONE_NUMBER] [EMAIL_ADDRESS][DOMAIN_NAME]" at bounding box center [313, 115] width 374 height 51
click at [539, 10] on link "Home" at bounding box center [548, 9] width 18 height 12
